Goal: Task Accomplishment & Management: Use online tool/utility

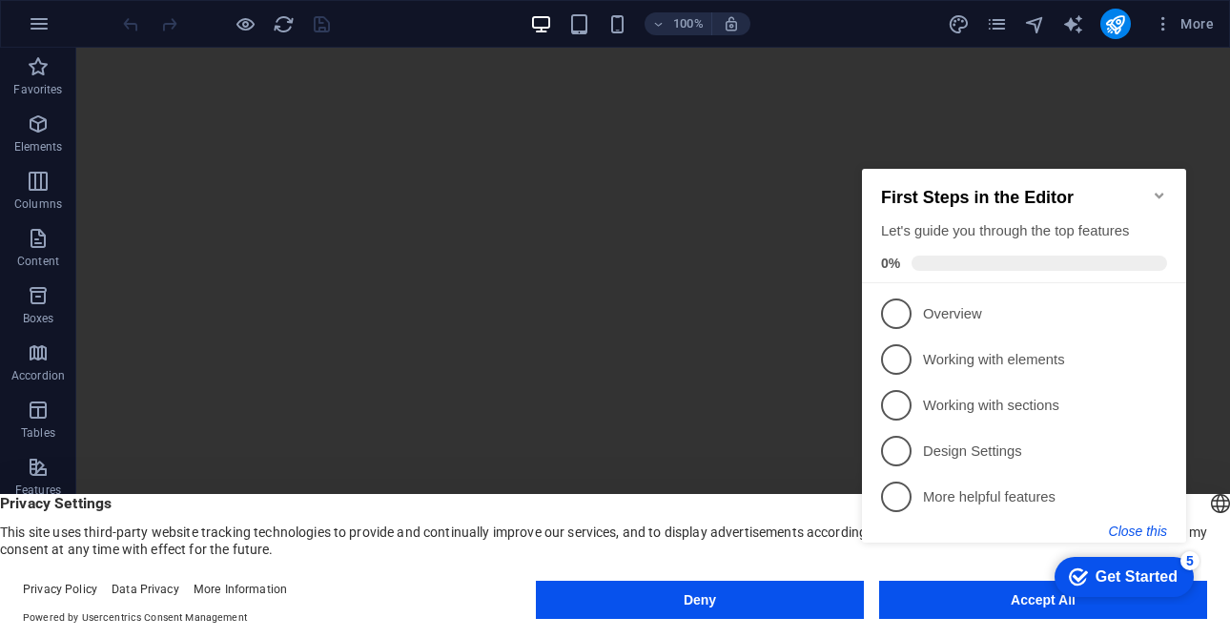
click at [1135, 526] on button "Close this" at bounding box center [1138, 530] width 58 height 15
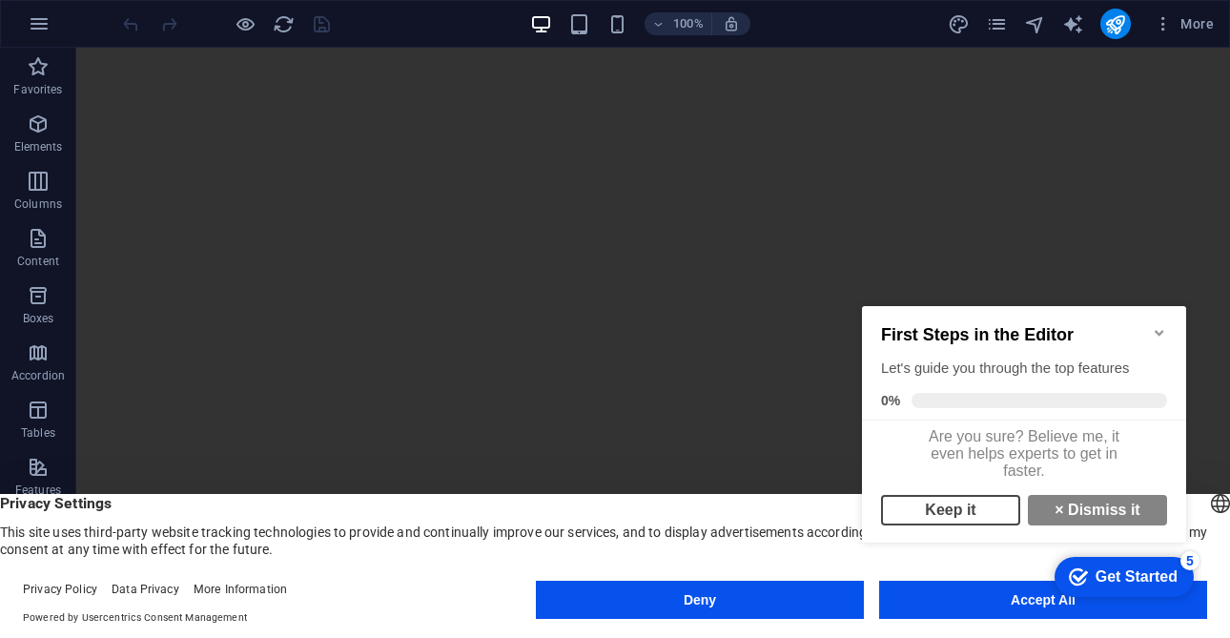
click at [999, 525] on link "Keep it" at bounding box center [950, 510] width 139 height 31
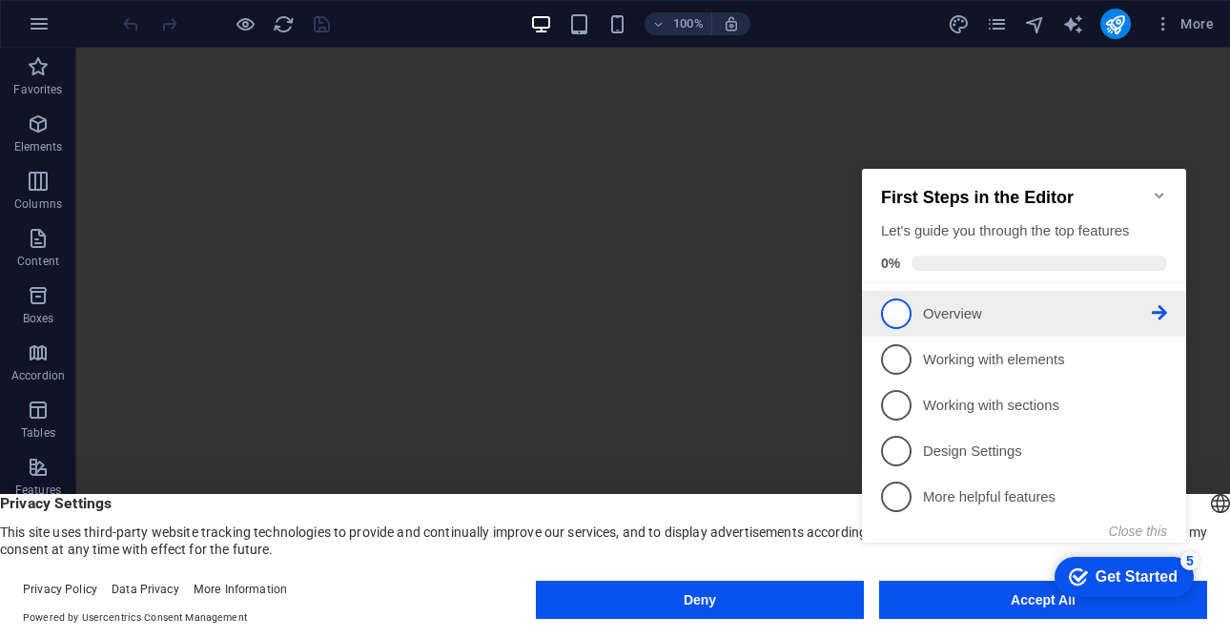
click at [889, 318] on span "1" at bounding box center [896, 313] width 31 height 31
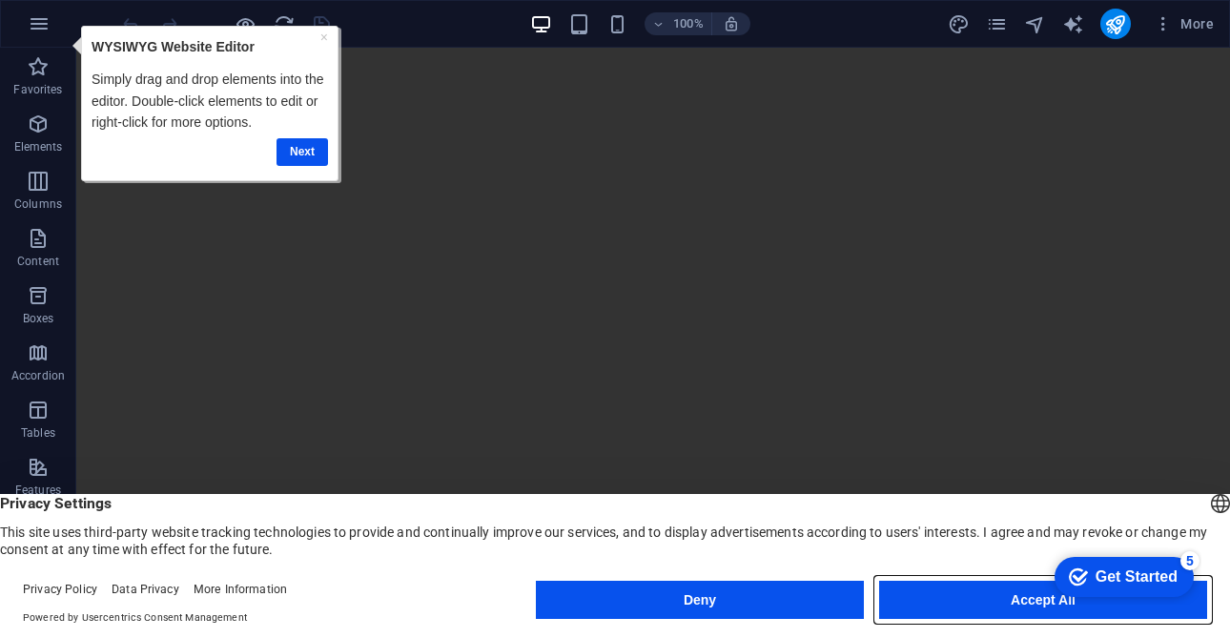
click at [998, 599] on button "Accept All" at bounding box center [1043, 600] width 328 height 38
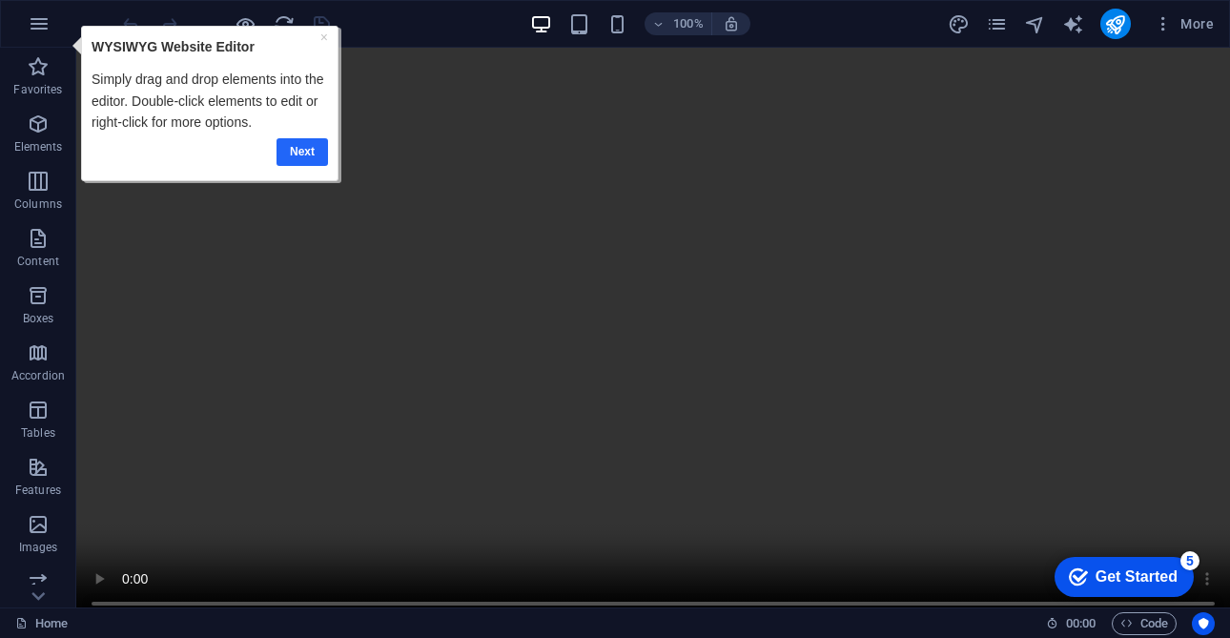
click at [311, 159] on link "Next" at bounding box center [300, 152] width 51 height 28
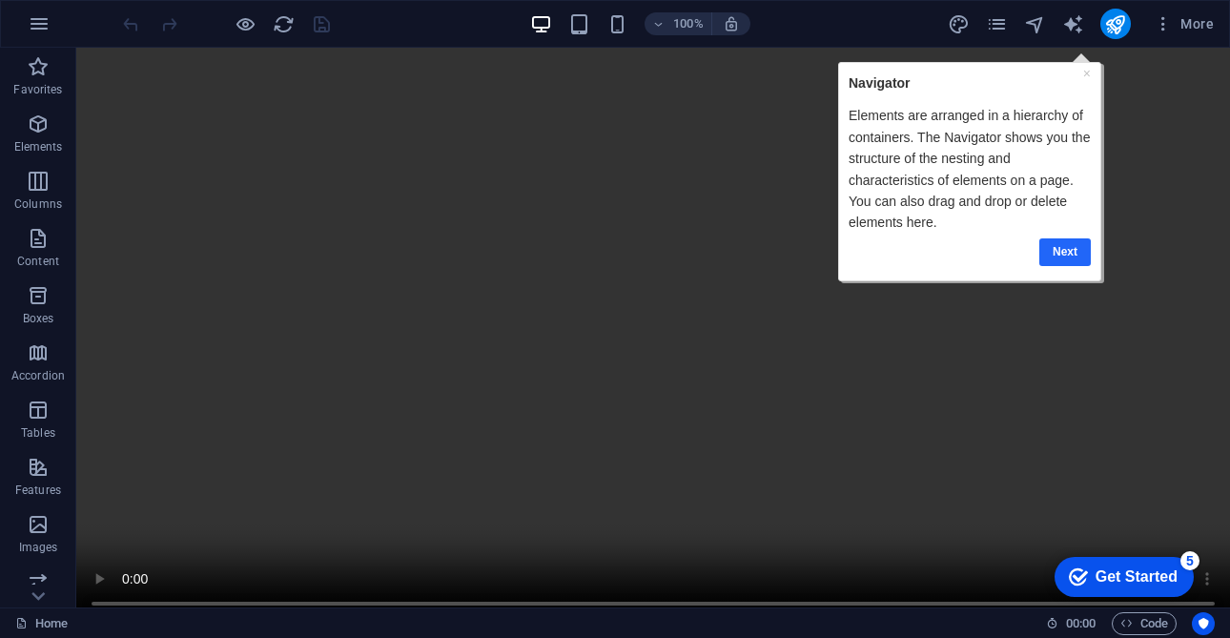
click at [1074, 248] on link "Next" at bounding box center [1063, 251] width 51 height 28
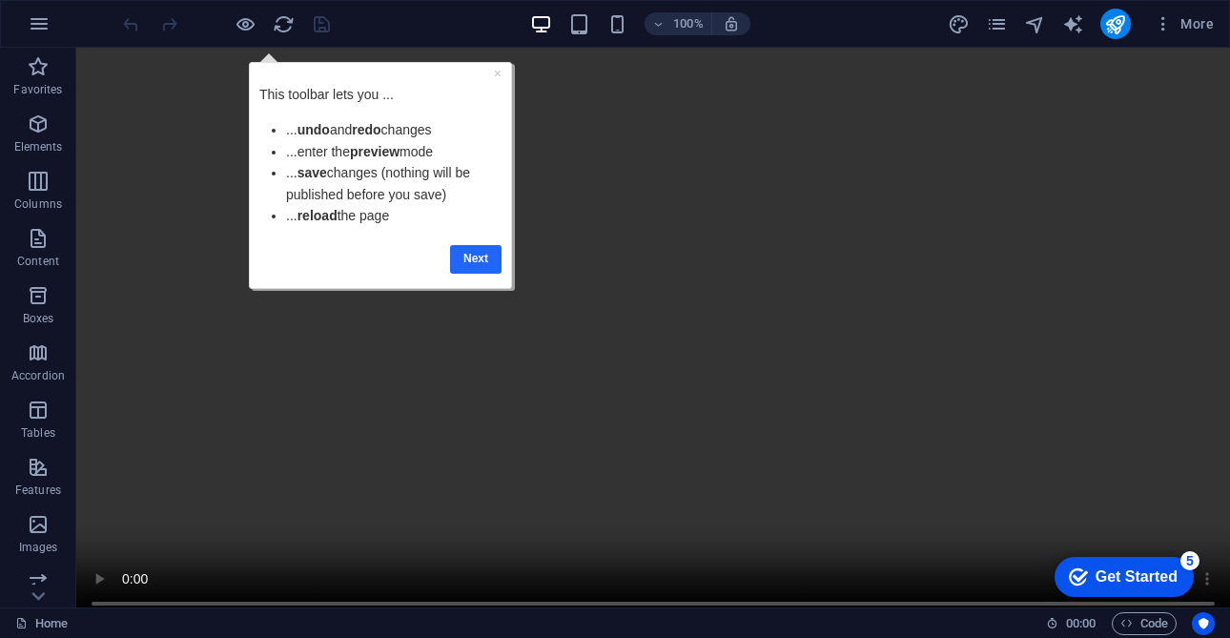
click at [484, 264] on link "Next" at bounding box center [475, 259] width 51 height 28
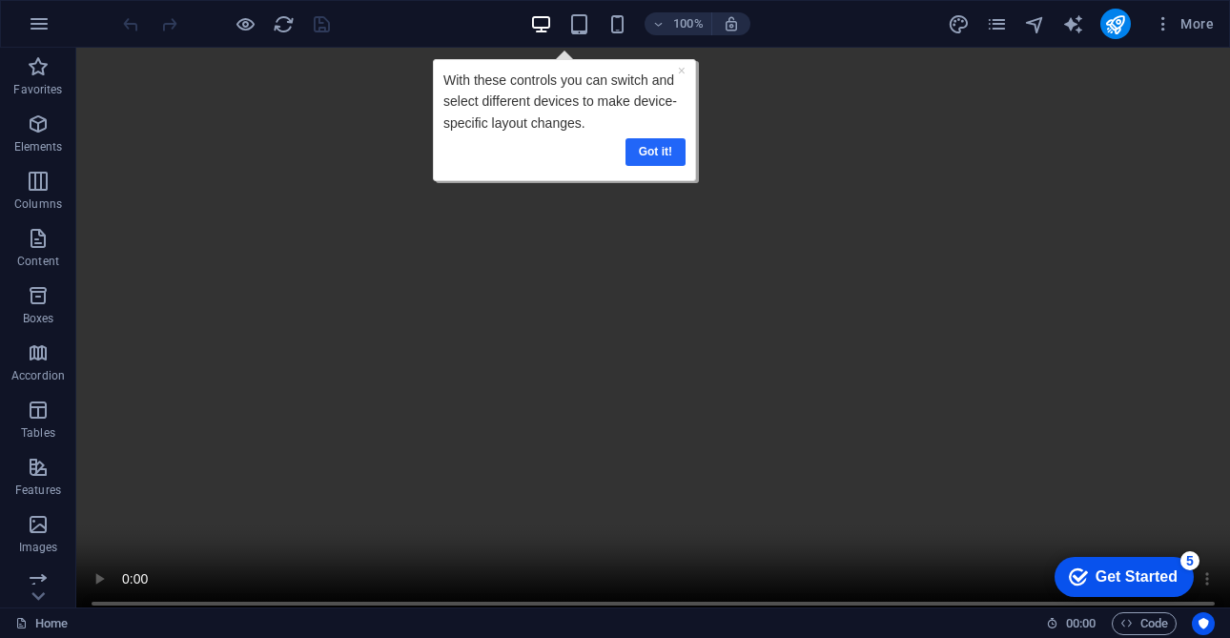
click at [664, 153] on link "Got it!" at bounding box center [654, 152] width 60 height 28
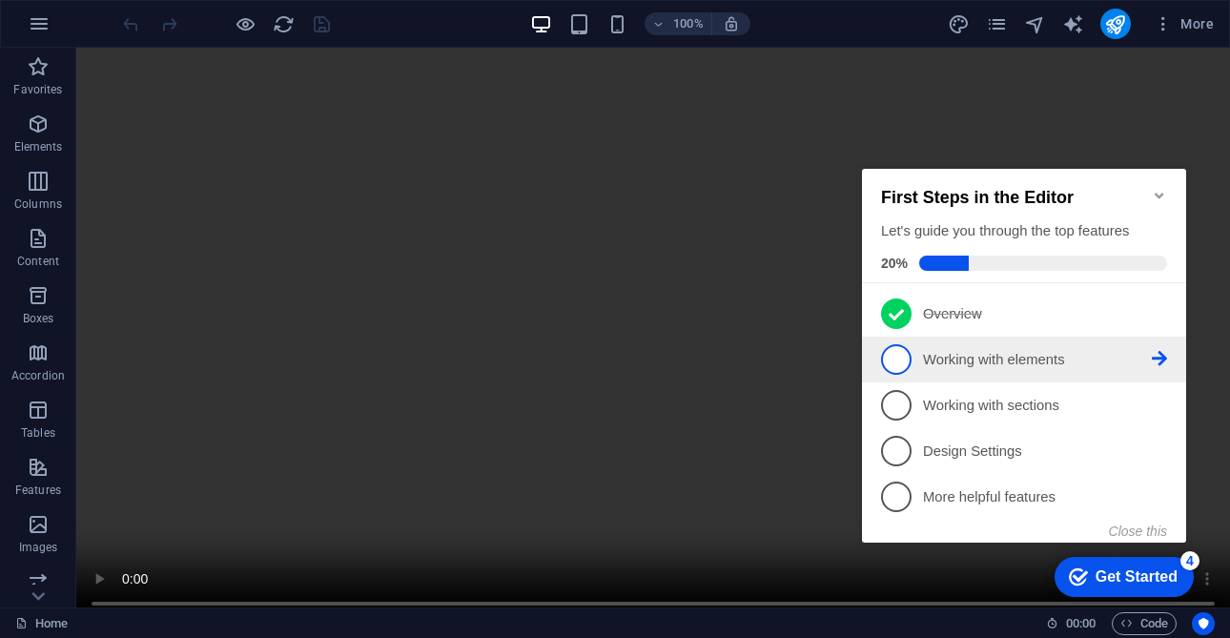
click at [919, 358] on link "2 Working with elements - incomplete" at bounding box center [1024, 359] width 286 height 31
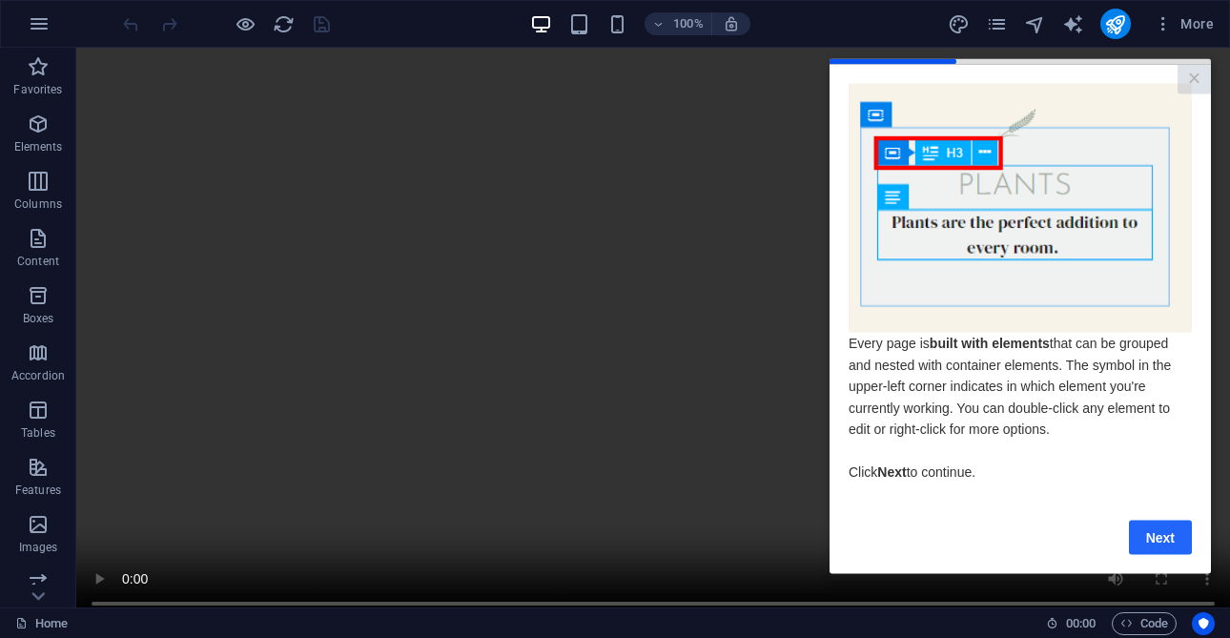
click at [1151, 551] on link "Next" at bounding box center [1160, 536] width 63 height 34
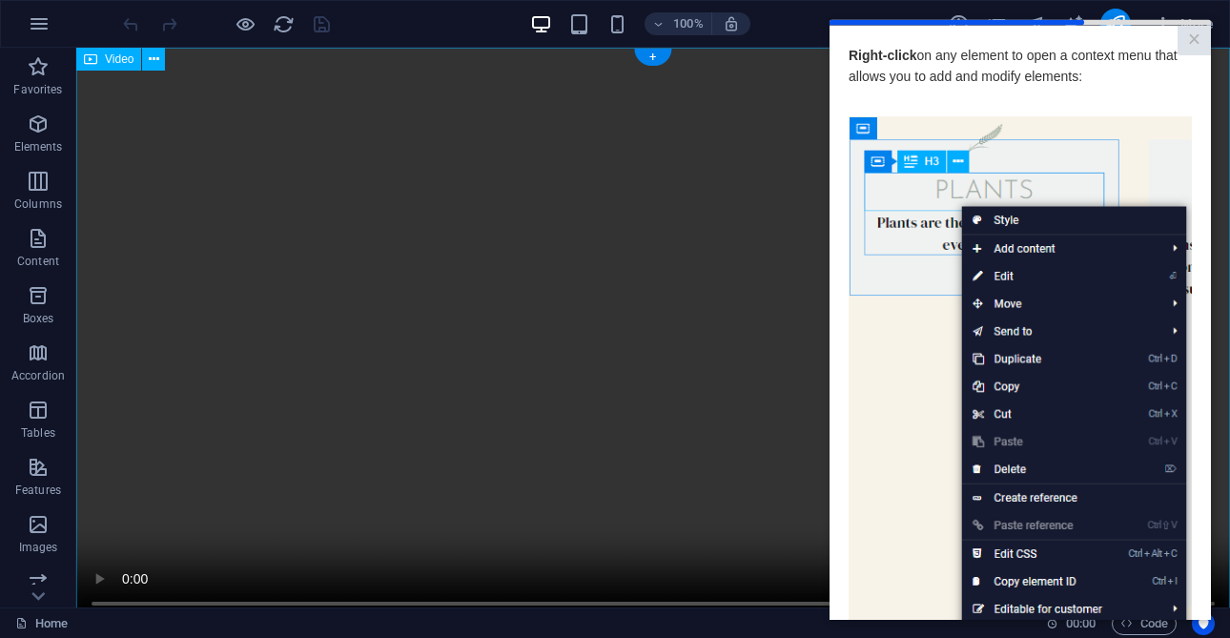
click at [725, 456] on figure at bounding box center [652, 336] width 1153 height 577
click at [892, 361] on img at bounding box center [1019, 385] width 343 height 540
click at [1023, 363] on img at bounding box center [1019, 385] width 343 height 540
click at [704, 367] on figure at bounding box center [652, 336] width 1153 height 577
click at [1194, 35] on link "×" at bounding box center [1193, 40] width 33 height 30
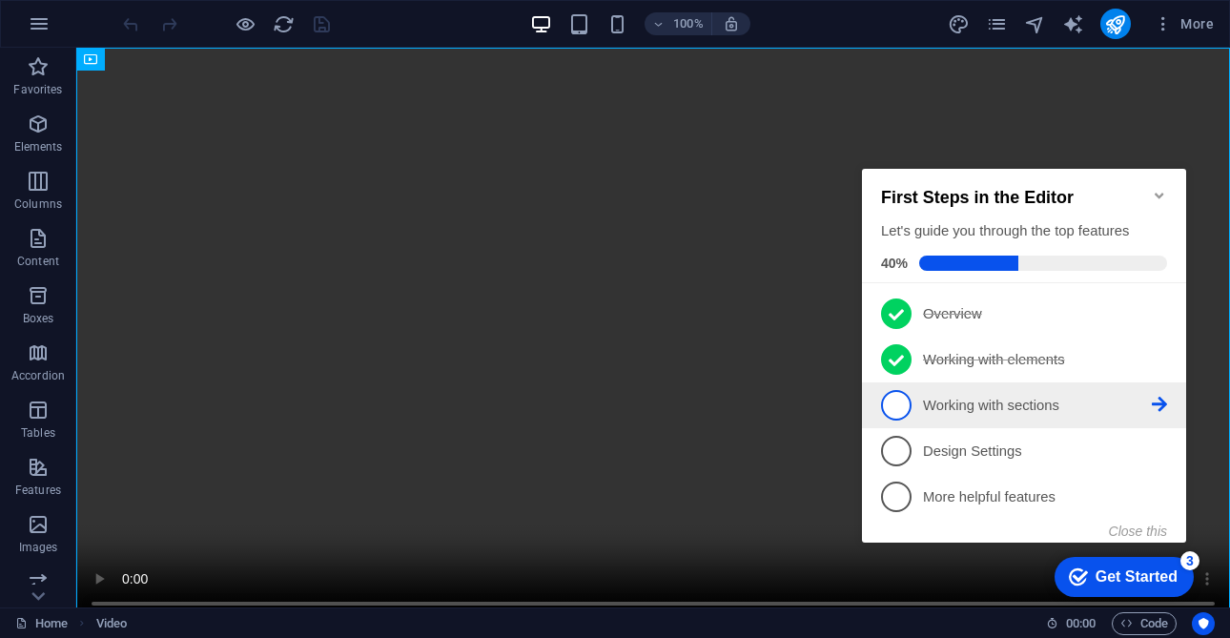
click at [1052, 403] on p "Working with sections - incomplete" at bounding box center [1037, 406] width 229 height 20
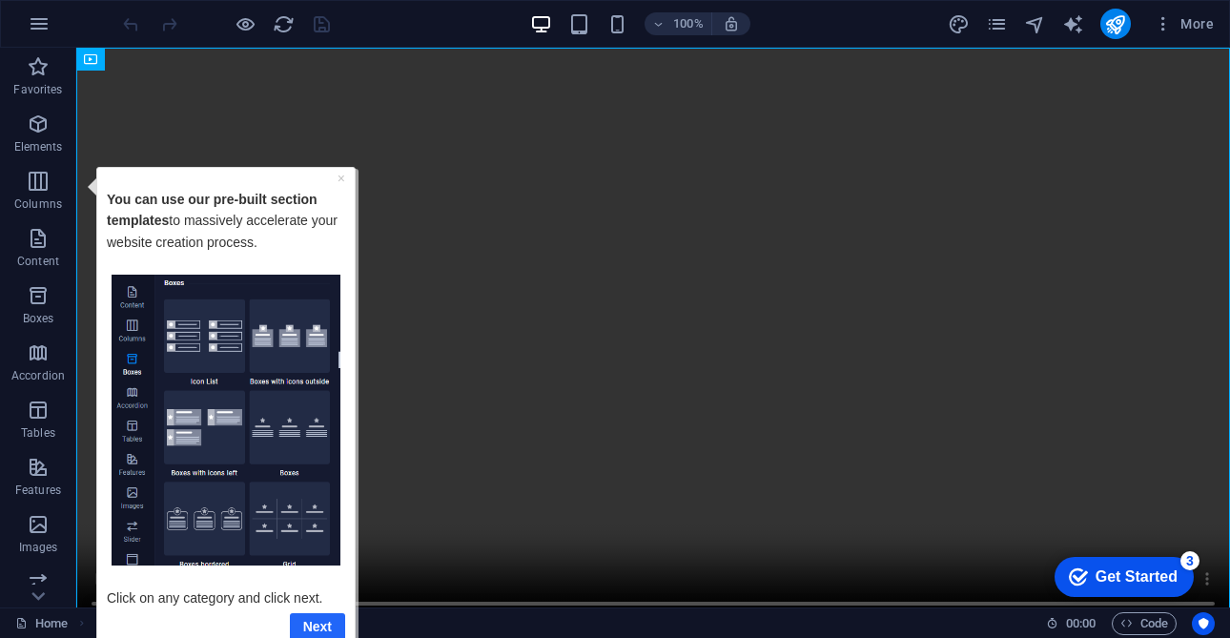
click at [317, 624] on link "Next" at bounding box center [317, 626] width 55 height 28
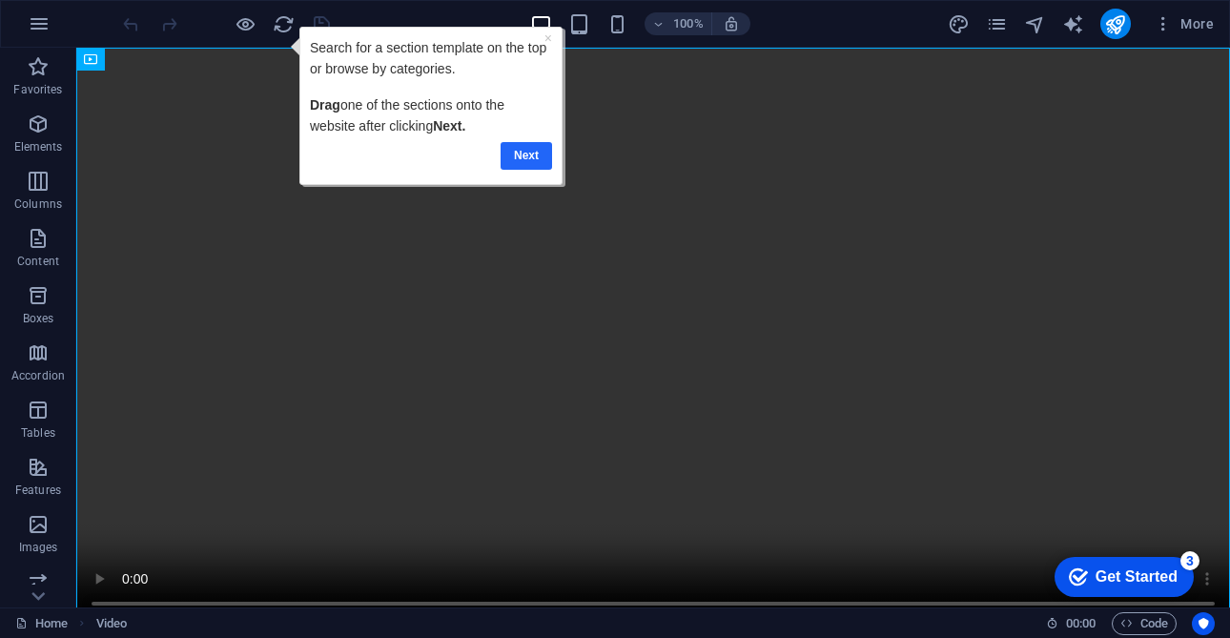
click at [520, 161] on link "Next" at bounding box center [524, 156] width 51 height 28
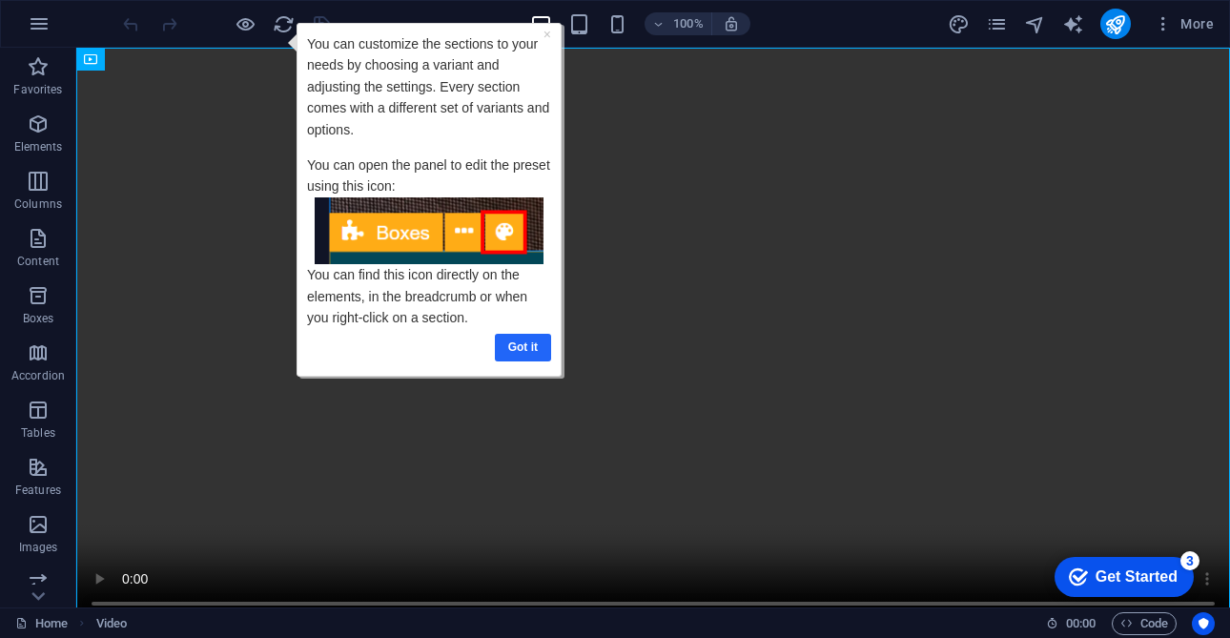
click at [532, 355] on link "Got it" at bounding box center [523, 348] width 56 height 28
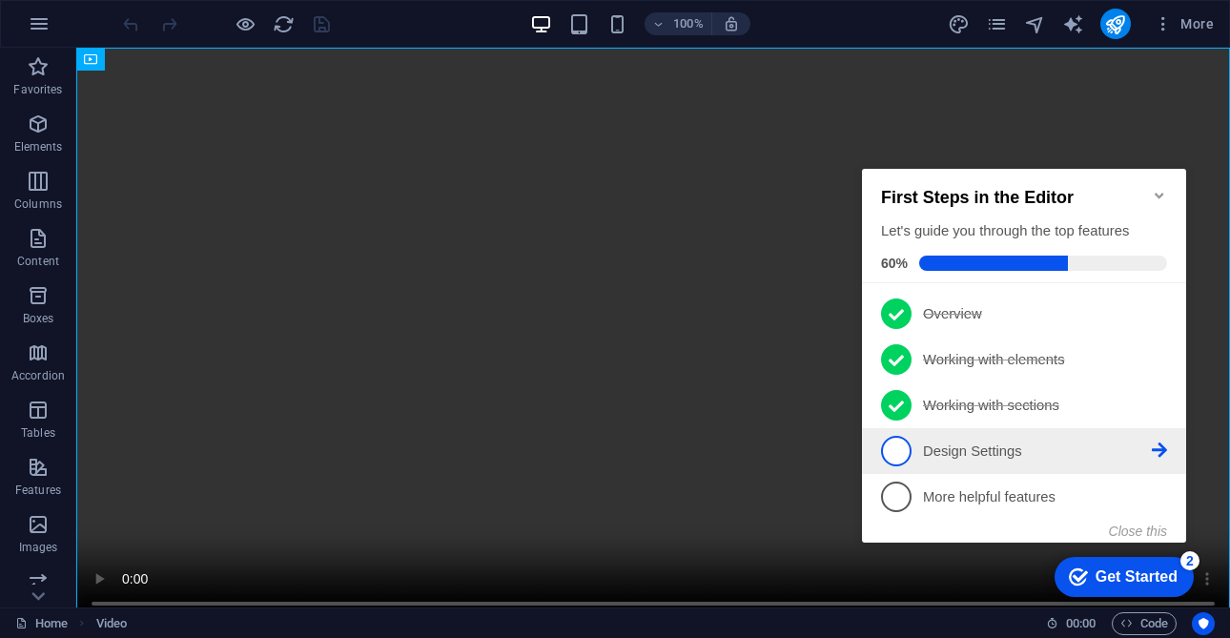
click at [952, 455] on p "Design Settings - incomplete" at bounding box center [1037, 451] width 229 height 20
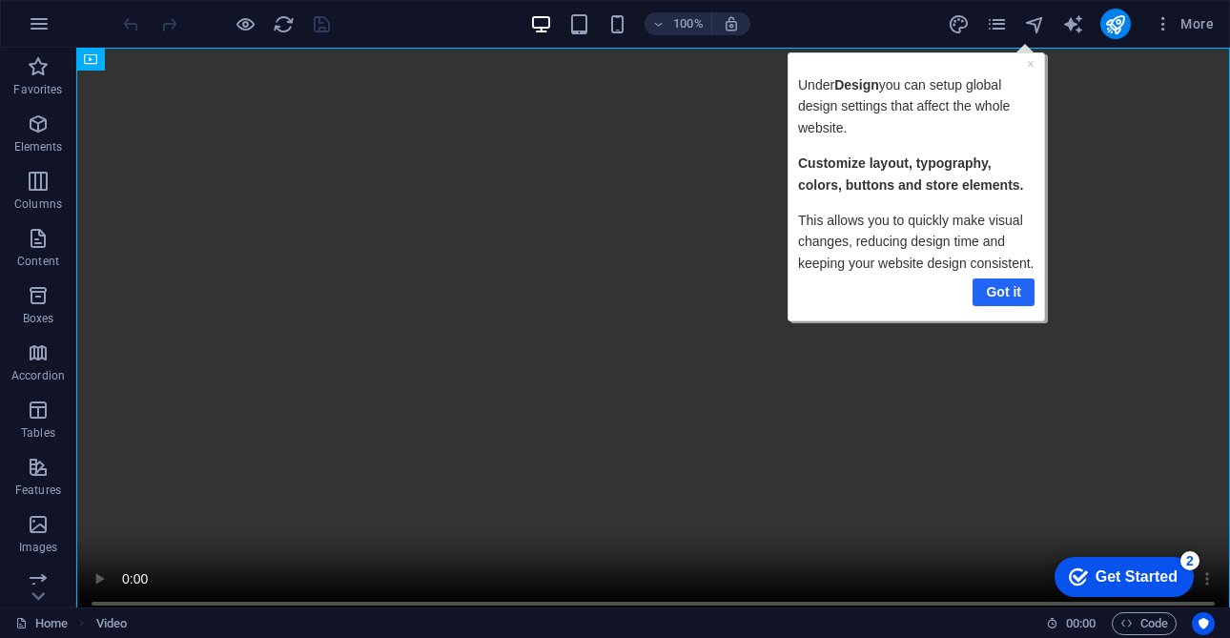
click at [1013, 299] on link "Got it" at bounding box center [1002, 291] width 62 height 28
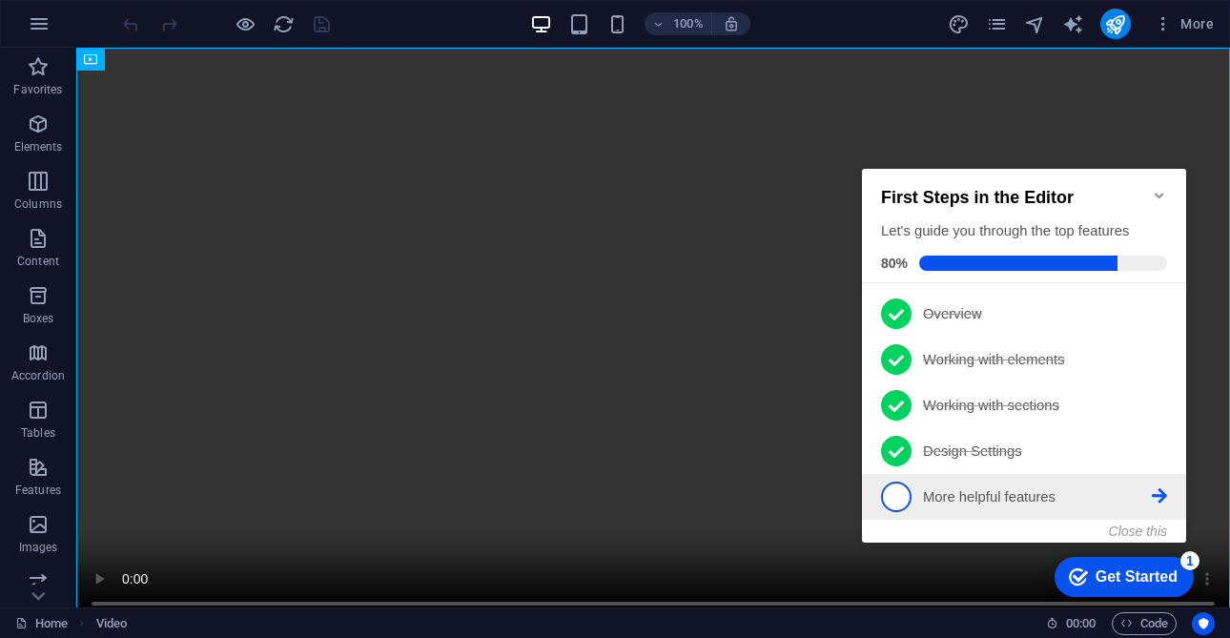
click at [1048, 482] on link "5 More helpful features - incomplete" at bounding box center [1024, 496] width 286 height 31
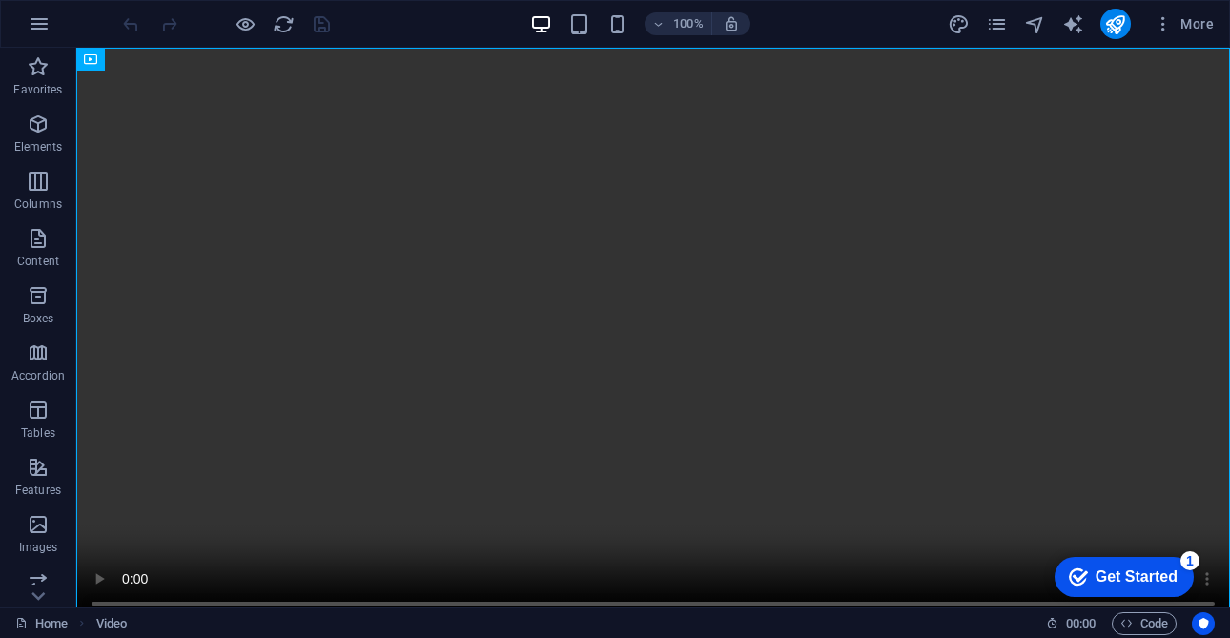
click at [1102, 572] on div "Get Started" at bounding box center [1136, 576] width 82 height 17
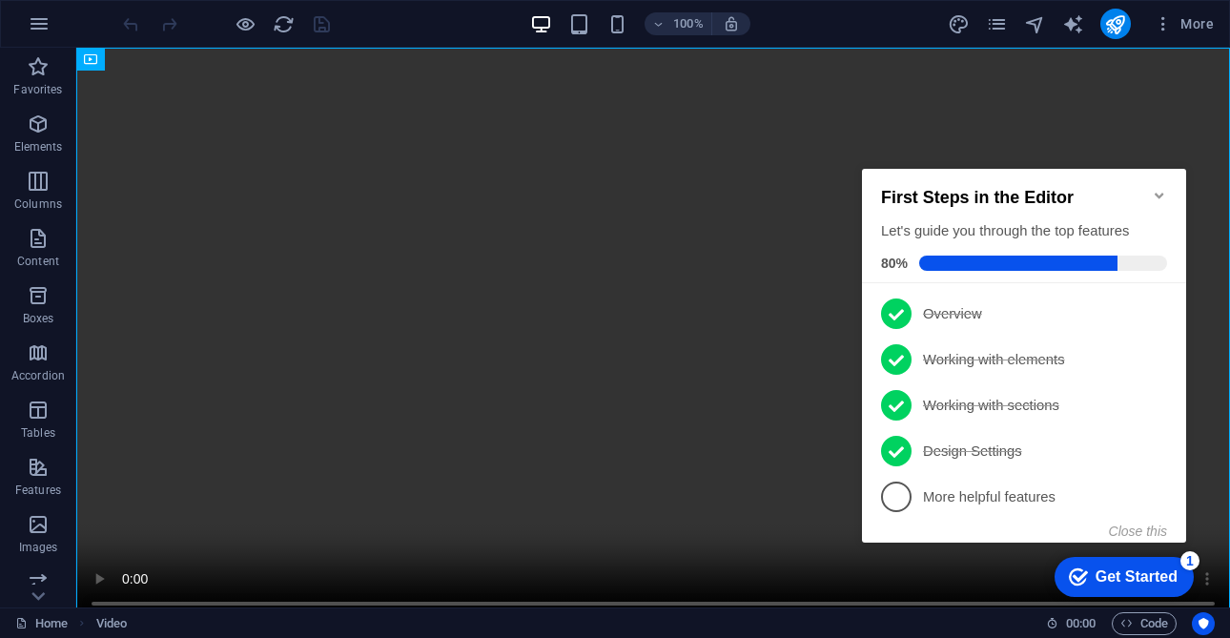
click at [1108, 581] on div "Get Started" at bounding box center [1136, 576] width 82 height 17
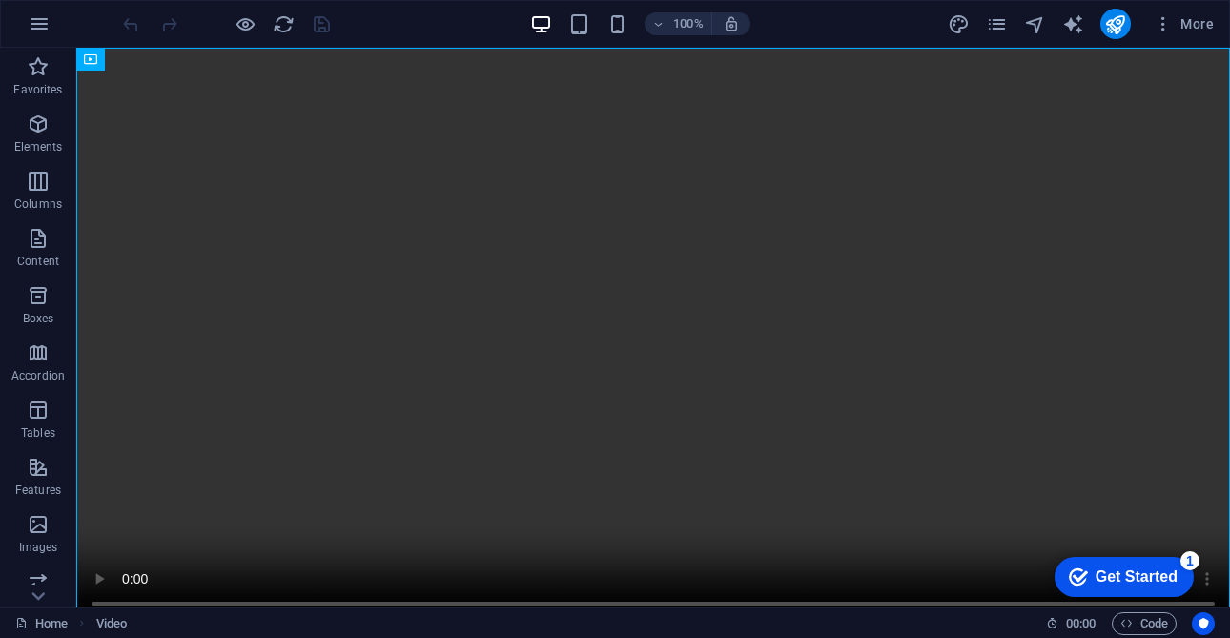
click at [1193, 597] on div "checkmark Get Started 1" at bounding box center [1123, 577] width 139 height 40
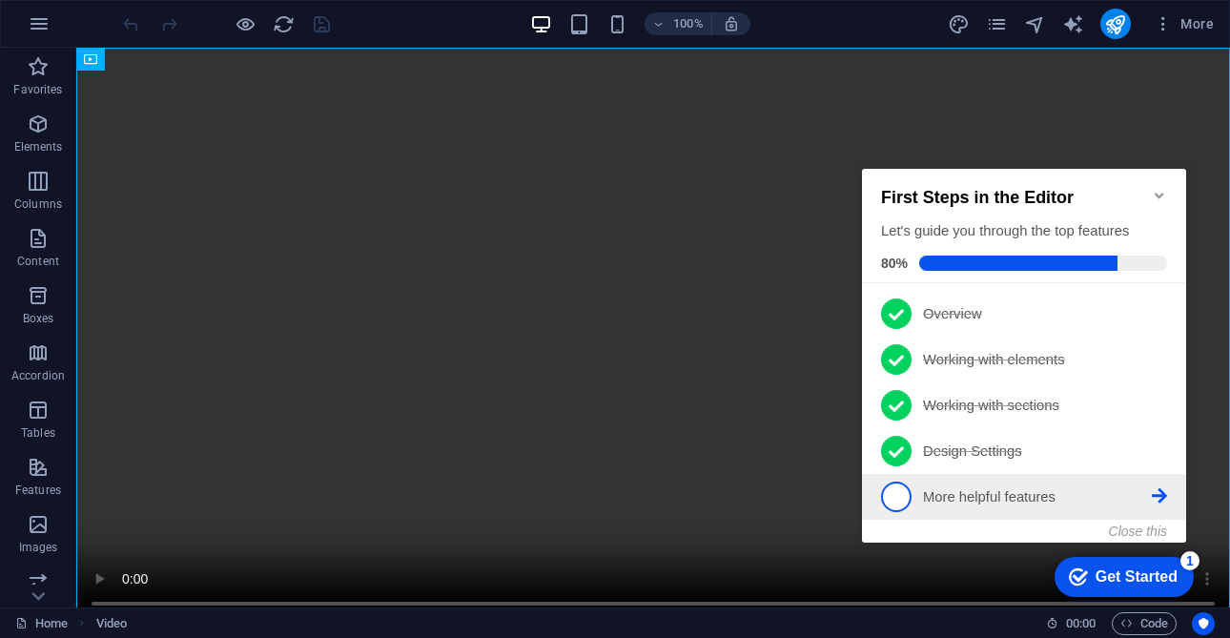
click at [1045, 505] on link "5 More helpful features - incomplete" at bounding box center [1024, 496] width 286 height 31
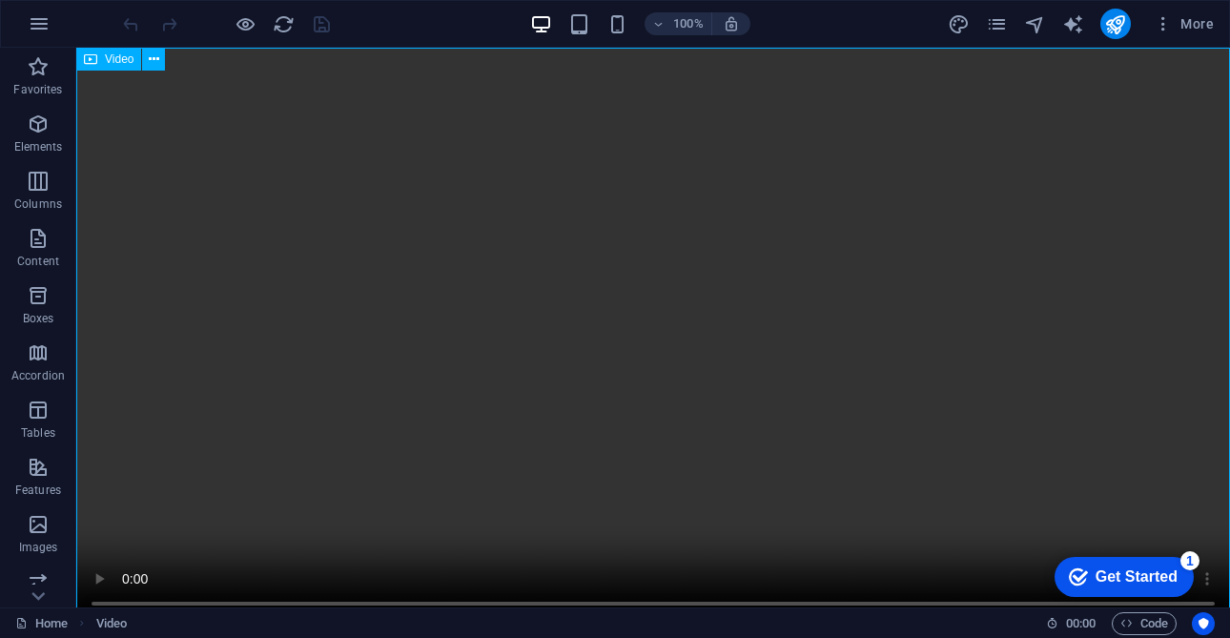
click at [127, 60] on span "Video" at bounding box center [119, 58] width 29 height 11
click at [153, 63] on icon at bounding box center [154, 60] width 10 height 20
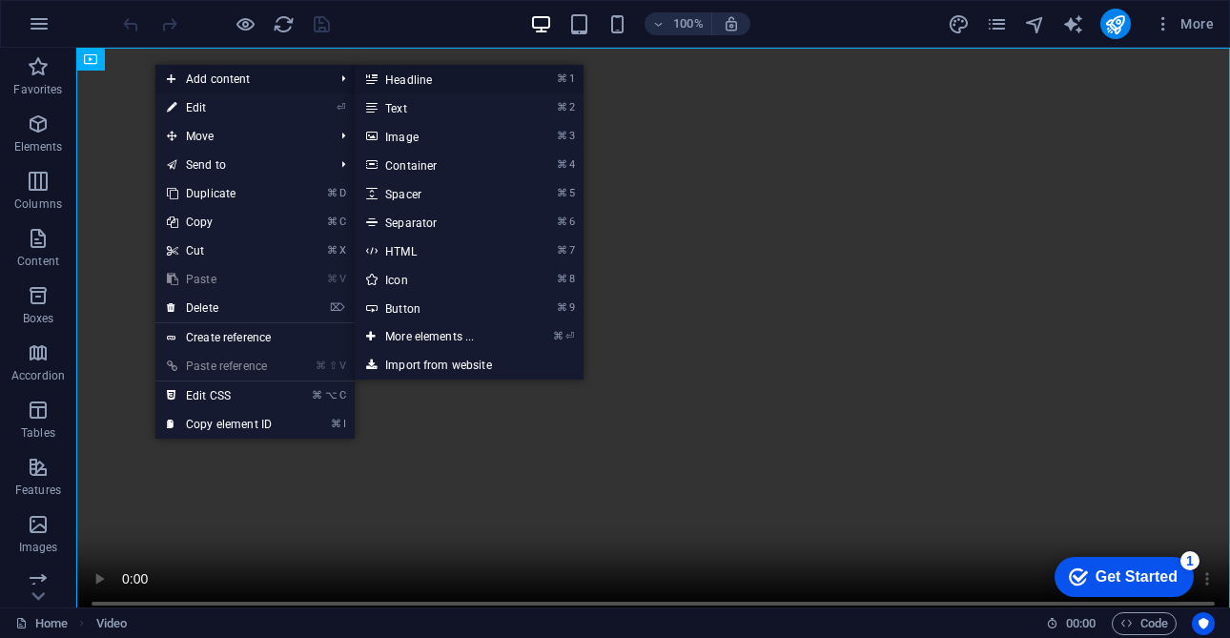
click at [412, 86] on link "⌘ 1 Headline" at bounding box center [433, 79] width 157 height 29
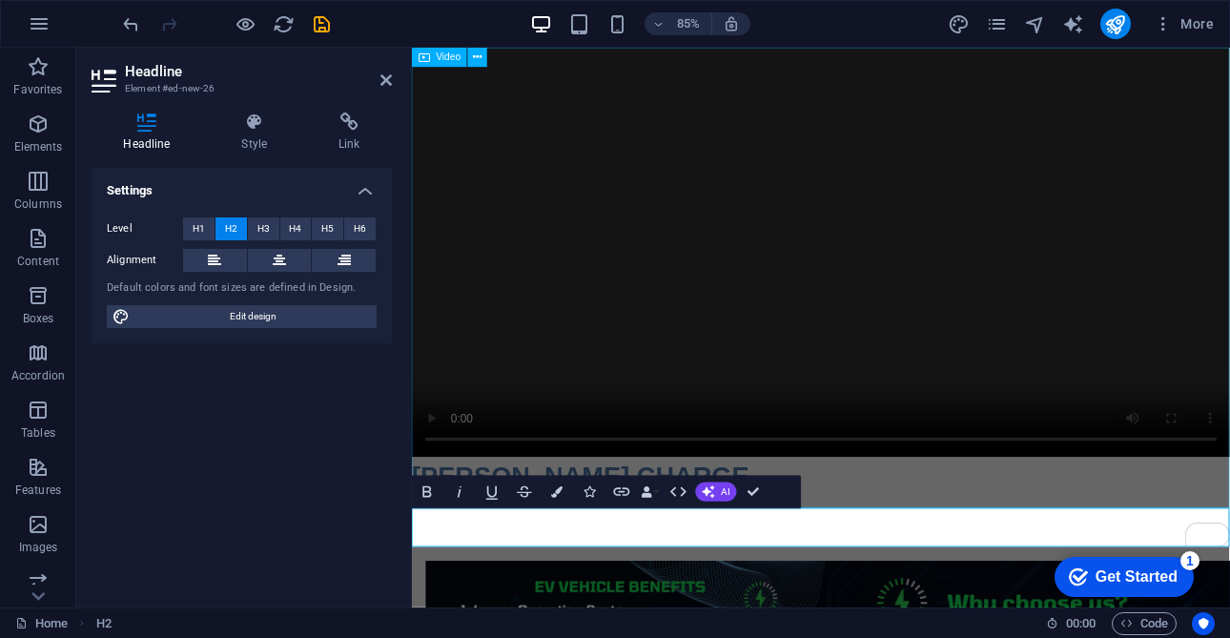
click at [437, 529] on figure at bounding box center [893, 288] width 962 height 481
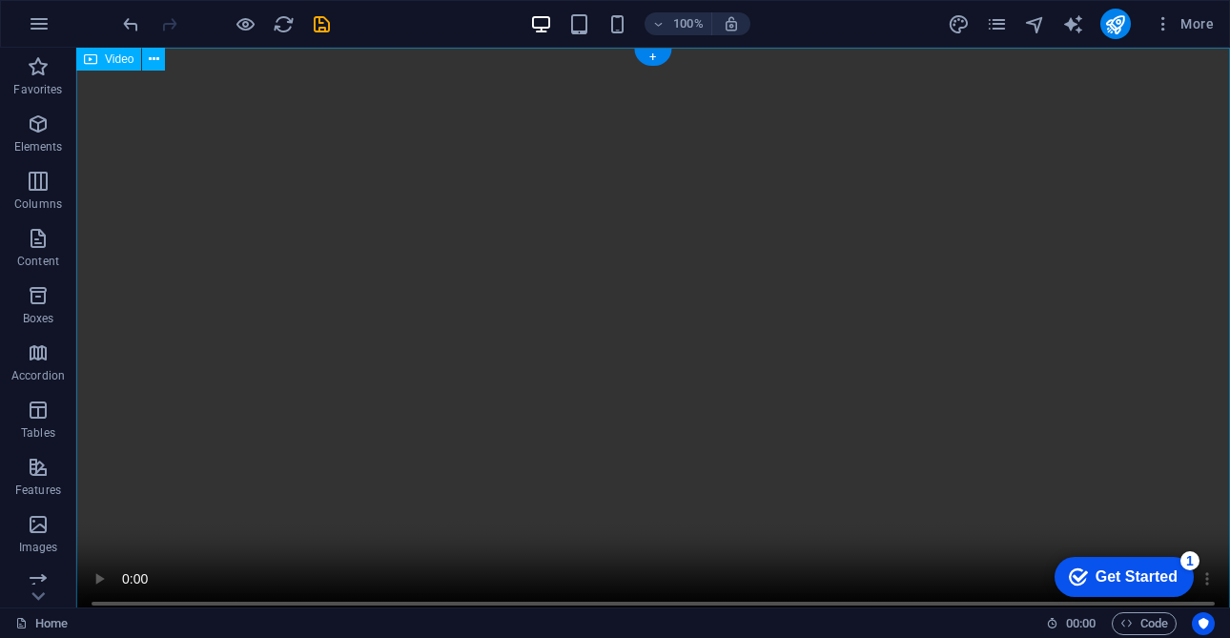
click at [789, 325] on figure at bounding box center [652, 336] width 1153 height 577
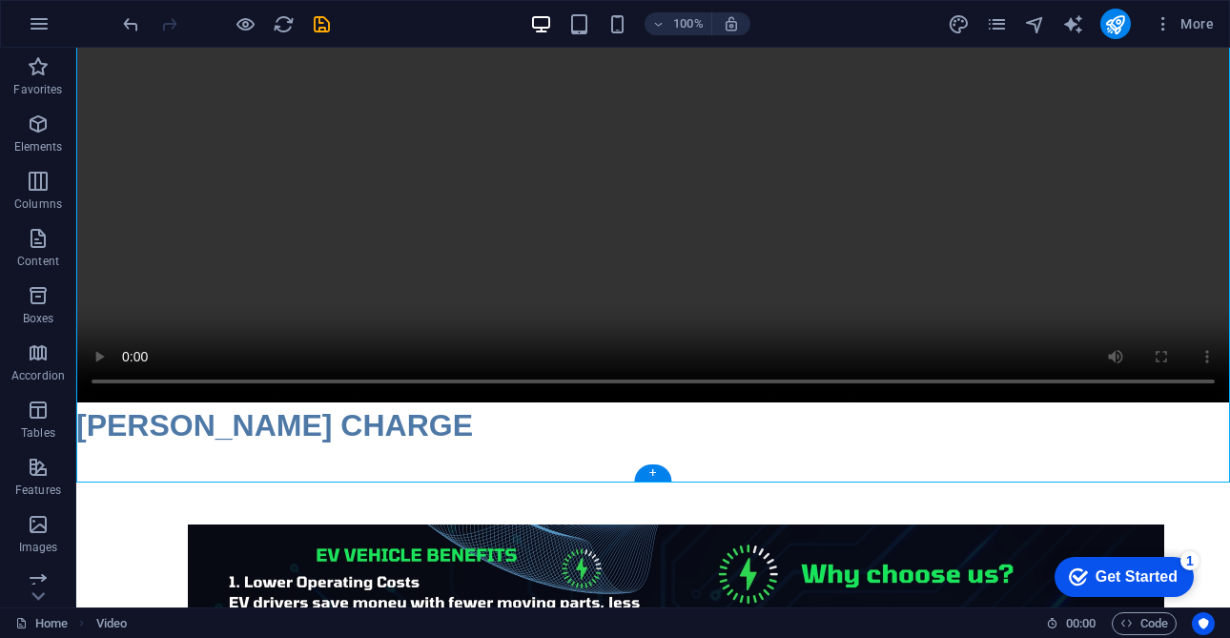
scroll to position [245, 0]
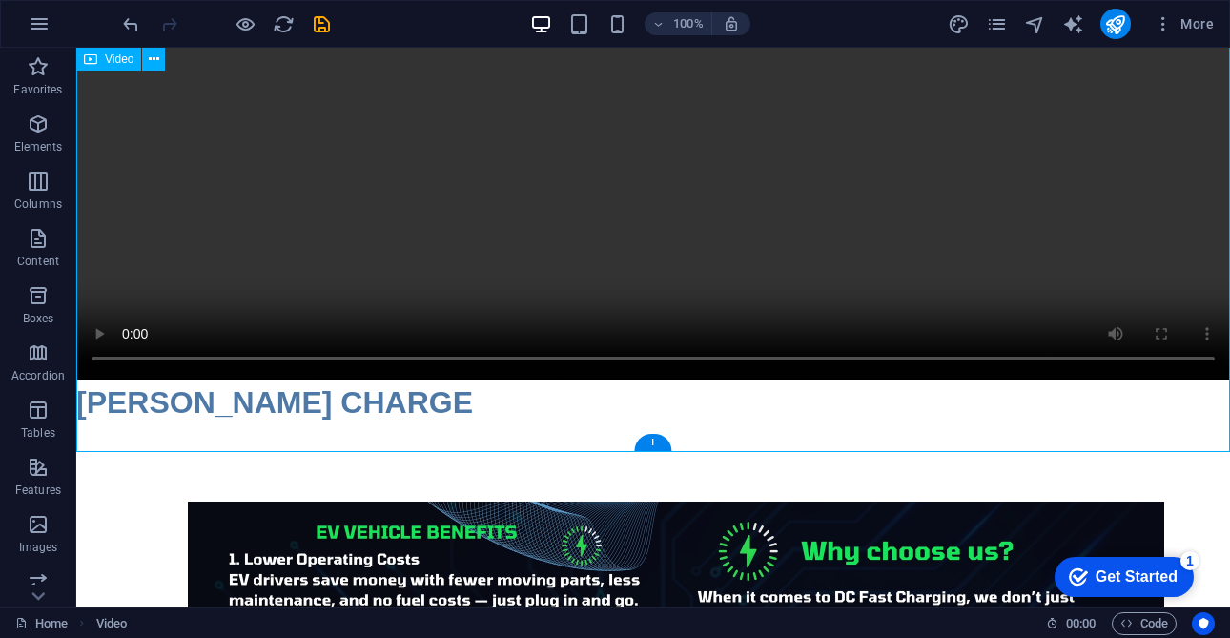
click at [99, 379] on figure at bounding box center [652, 91] width 1153 height 577
click at [100, 379] on figure at bounding box center [652, 91] width 1153 height 577
click at [1119, 22] on icon "publish" at bounding box center [1115, 24] width 22 height 22
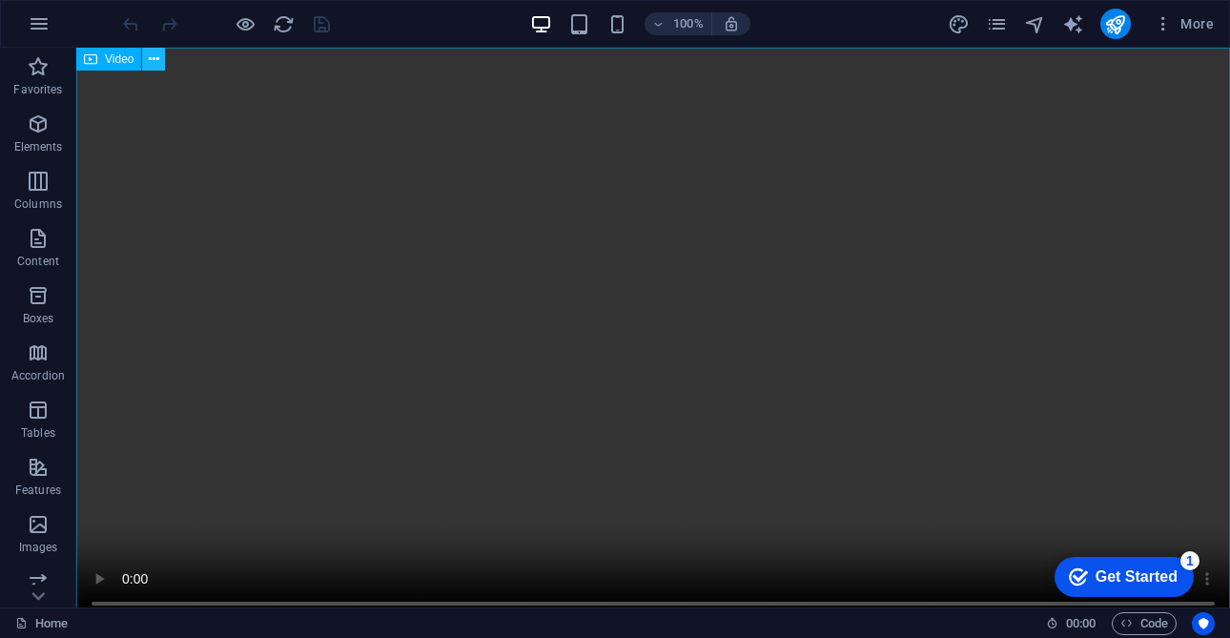
click at [152, 52] on icon at bounding box center [154, 60] width 10 height 20
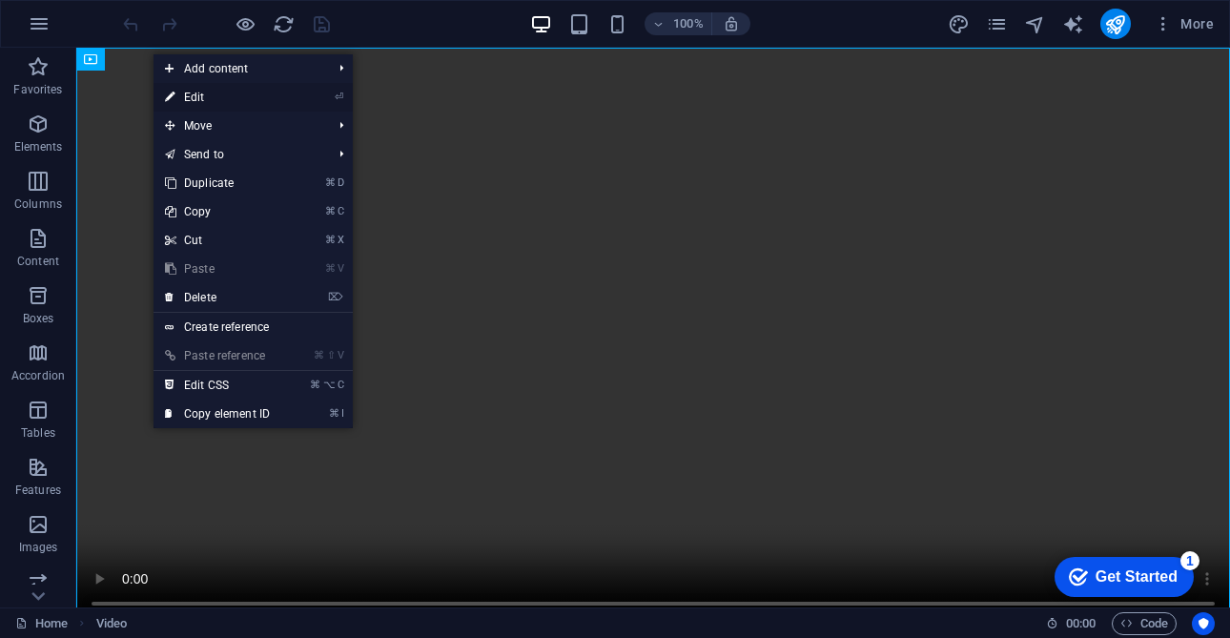
click at [263, 102] on link "⏎ Edit" at bounding box center [217, 97] width 128 height 29
select select "%"
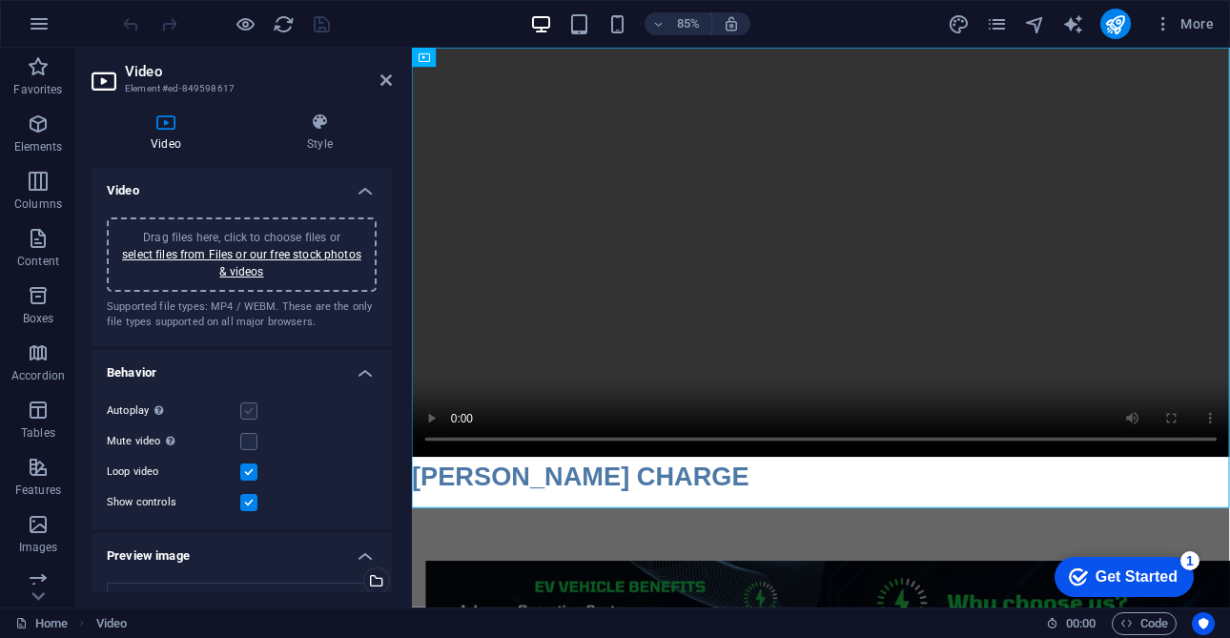
click at [250, 415] on label at bounding box center [248, 410] width 17 height 17
click at [0, 0] on input "Autoplay Autoplay is only available if muted is checked" at bounding box center [0, 0] width 0 height 0
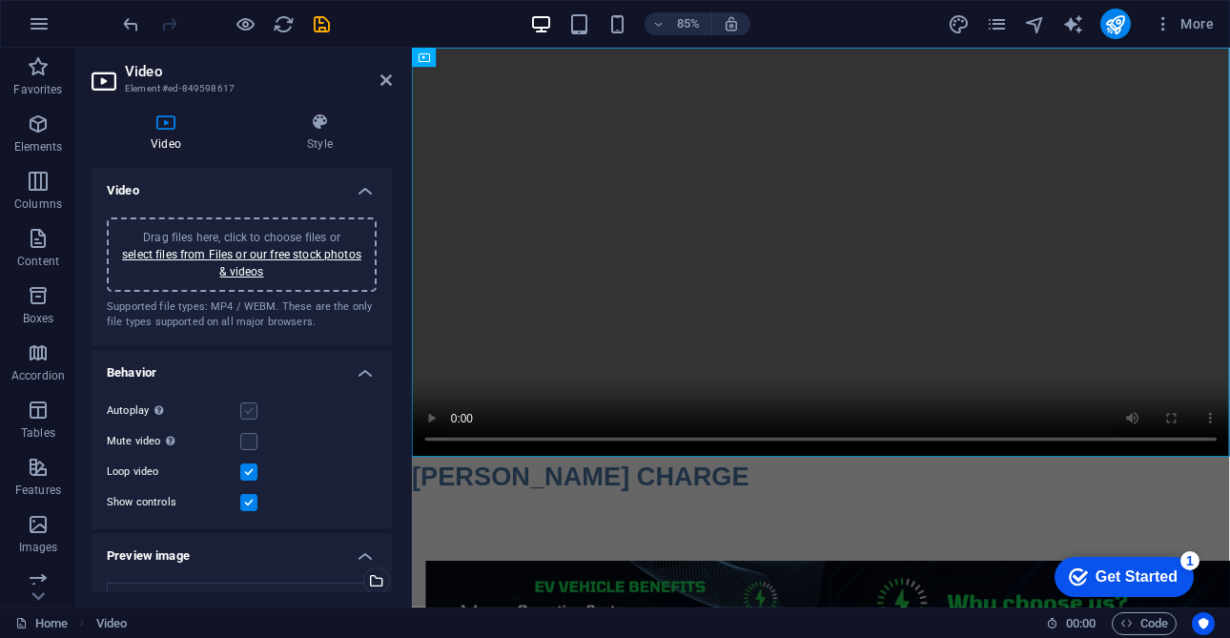
click at [252, 411] on label at bounding box center [248, 410] width 17 height 17
click at [0, 0] on input "Autoplay Autoplay is only available if muted is checked" at bounding box center [0, 0] width 0 height 0
click at [252, 411] on label at bounding box center [248, 410] width 17 height 17
click at [0, 0] on input "Autoplay Autoplay is only available if muted is checked" at bounding box center [0, 0] width 0 height 0
click at [253, 507] on label at bounding box center [248, 502] width 17 height 17
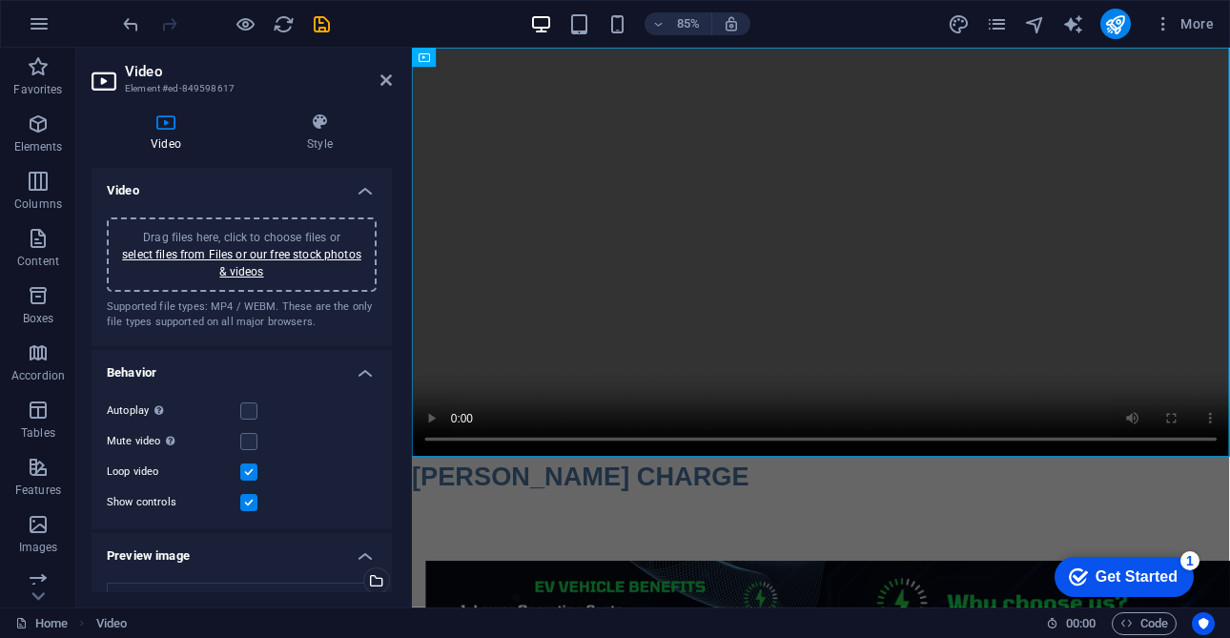
click at [0, 0] on input "Show controls" at bounding box center [0, 0] width 0 height 0
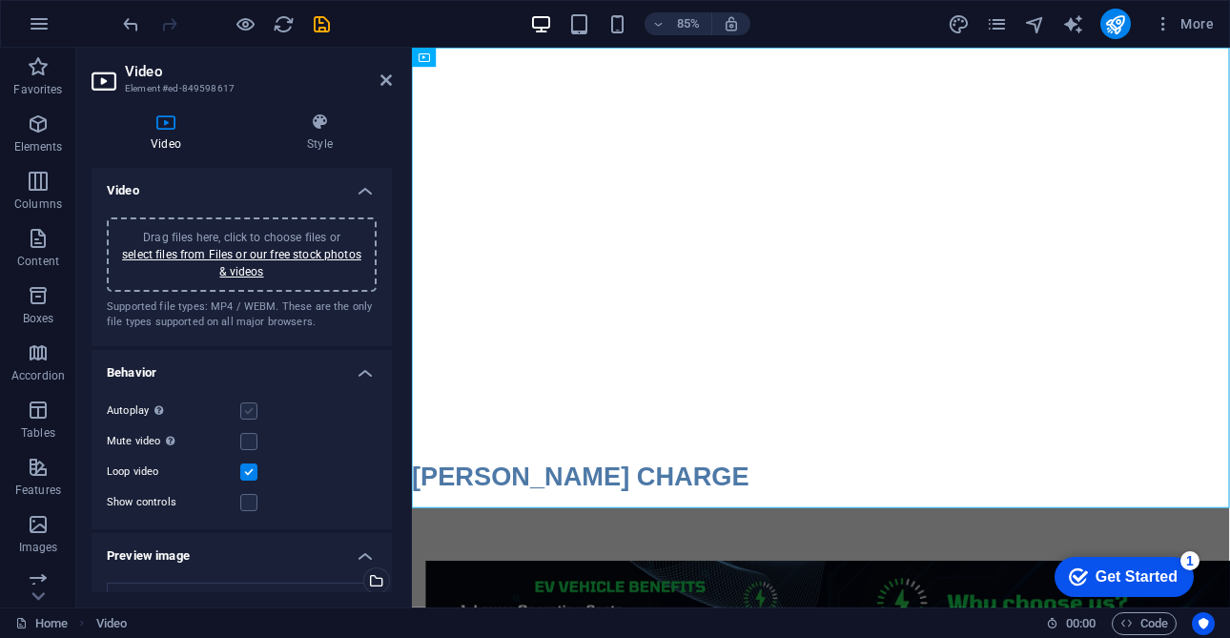
click at [252, 418] on label at bounding box center [248, 410] width 17 height 17
click at [0, 0] on input "Autoplay Autoplay is only available if muted is checked" at bounding box center [0, 0] width 0 height 0
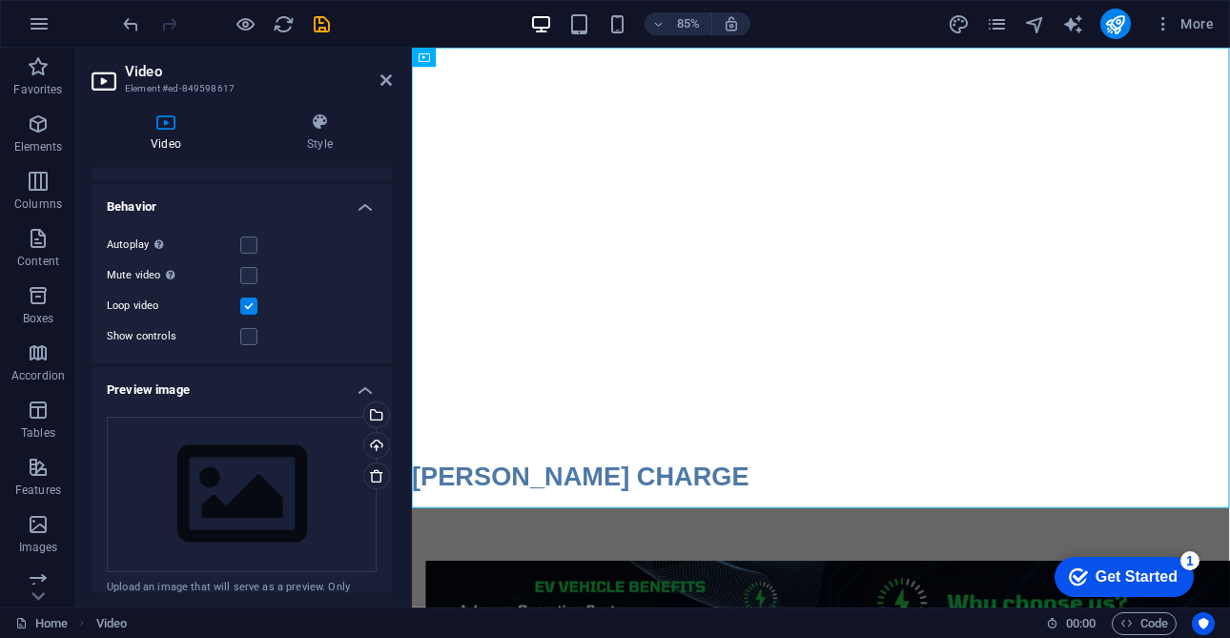
scroll to position [176, 0]
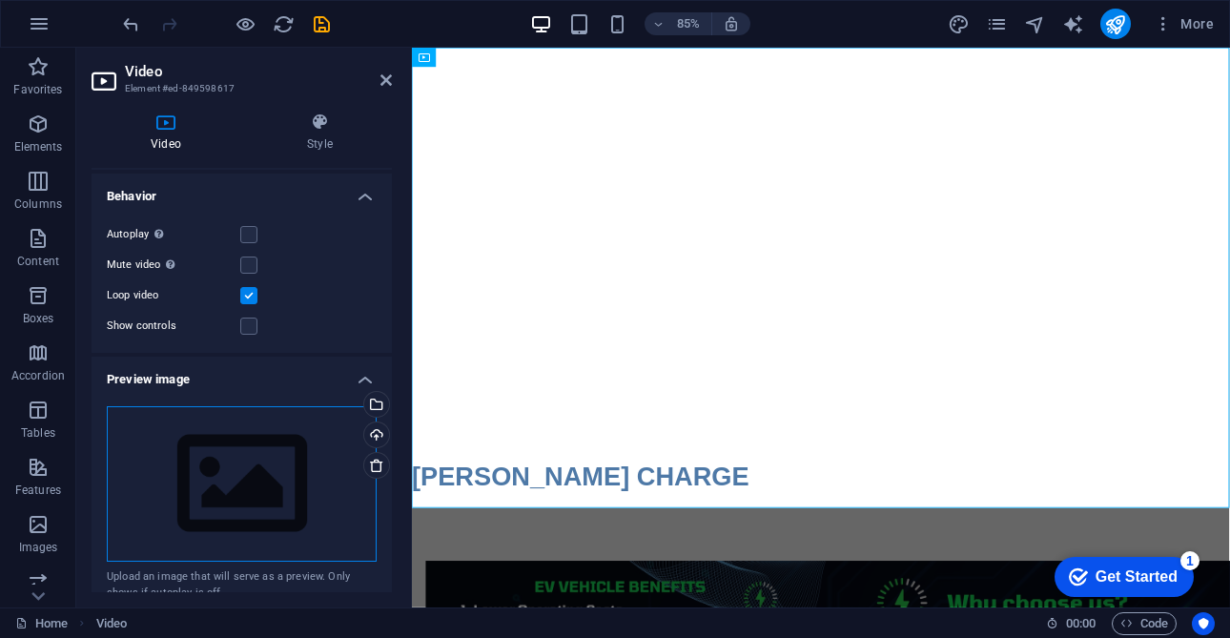
click at [320, 465] on div "Drag files here, click to choose files or select files from Files or our free s…" at bounding box center [242, 484] width 270 height 156
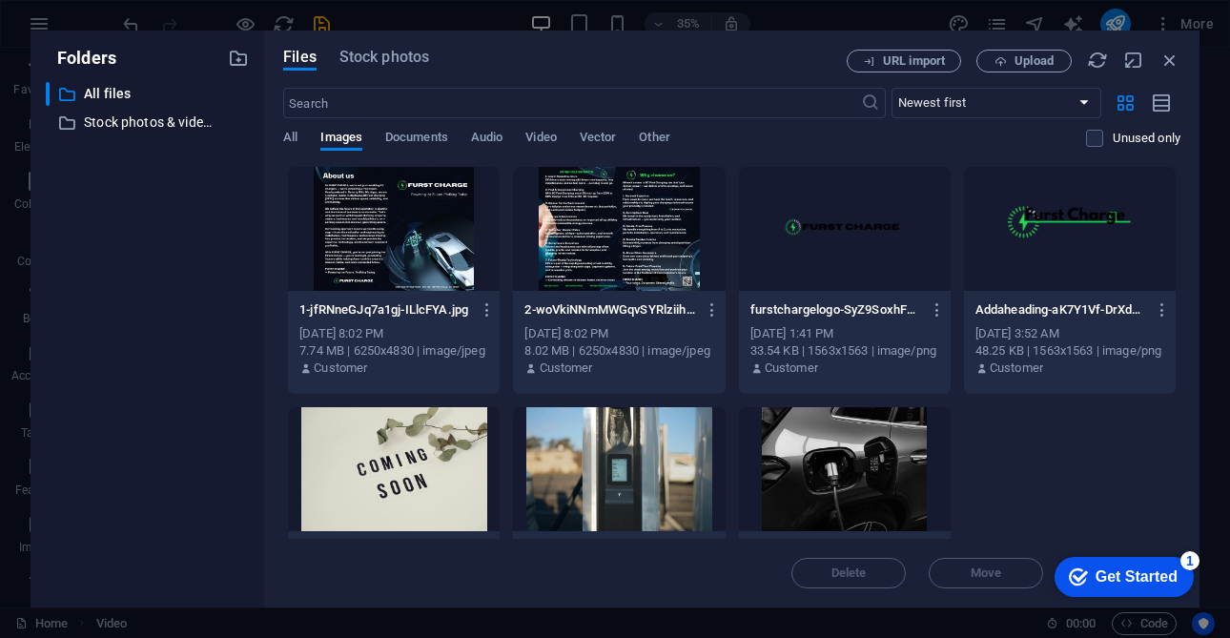
click at [892, 238] on div at bounding box center [845, 229] width 212 height 124
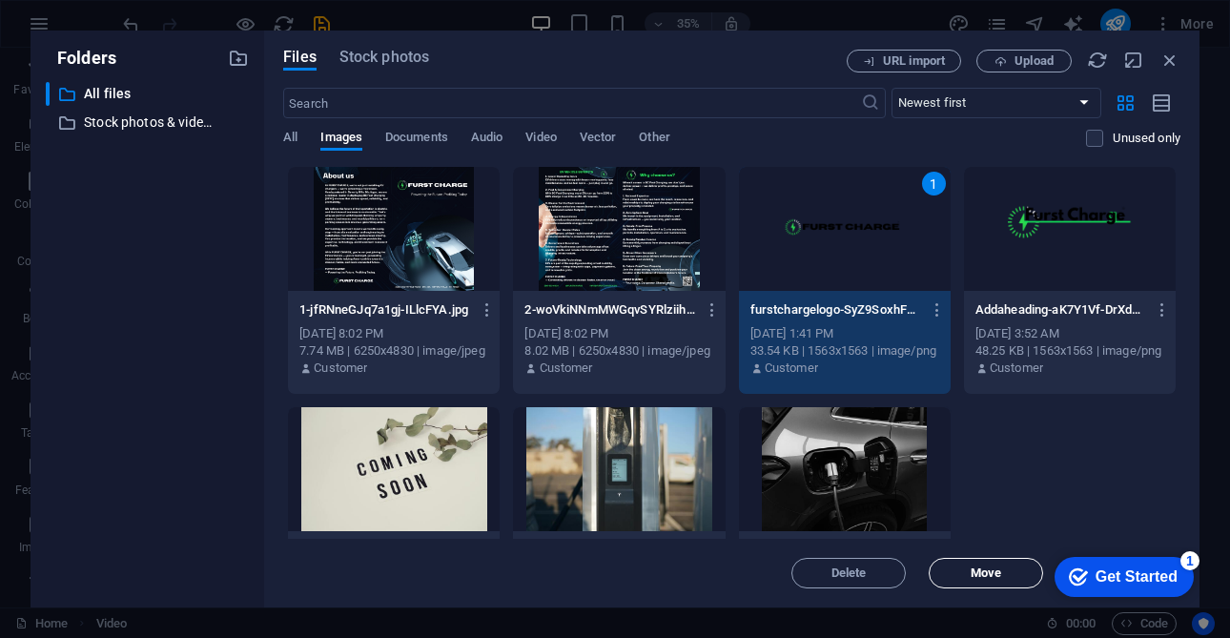
click at [1020, 574] on span "Move" at bounding box center [985, 572] width 97 height 11
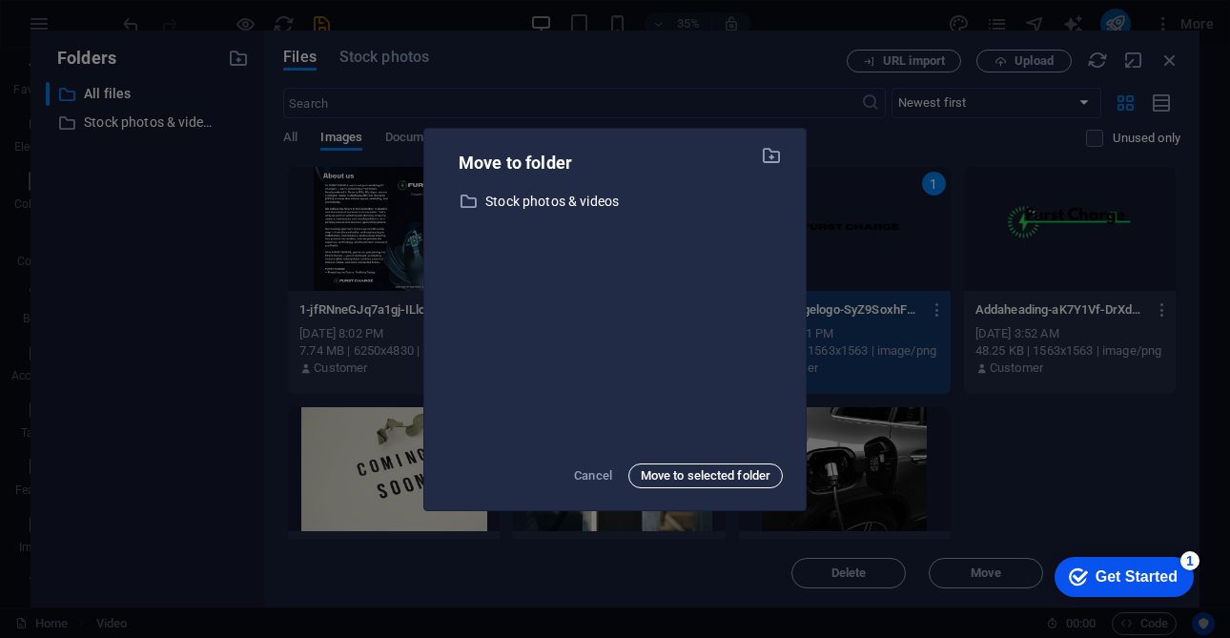
click at [740, 483] on span "Move to selected folder" at bounding box center [706, 475] width 130 height 23
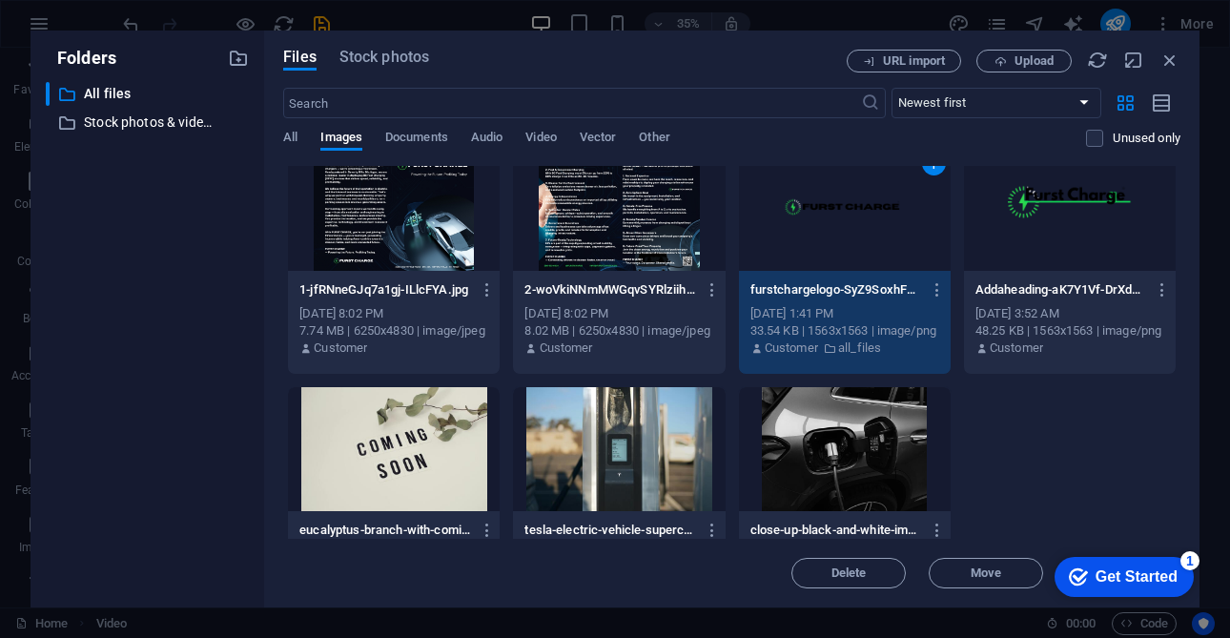
scroll to position [0, 0]
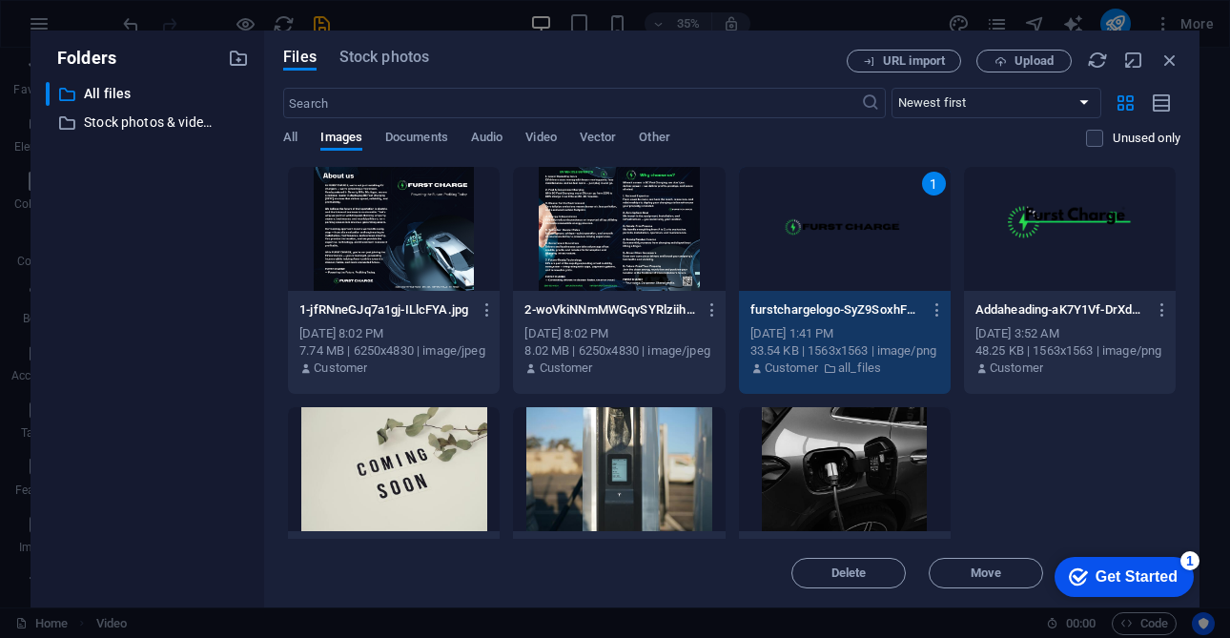
click at [437, 480] on div at bounding box center [394, 469] width 212 height 124
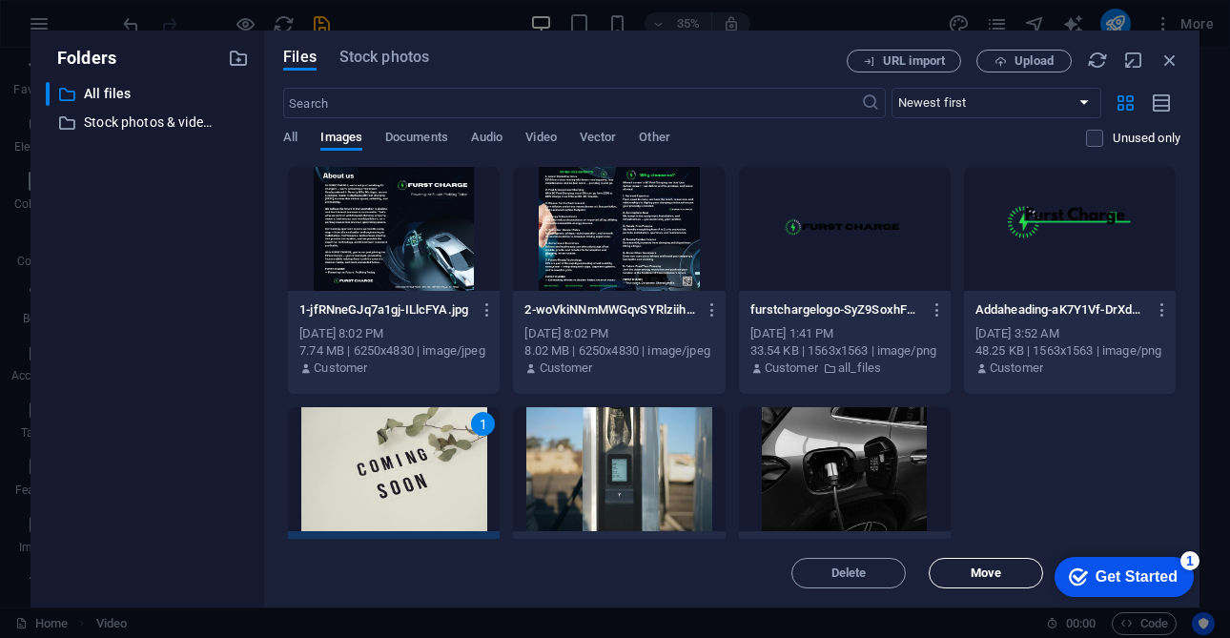
click at [952, 567] on span "Move" at bounding box center [985, 572] width 97 height 11
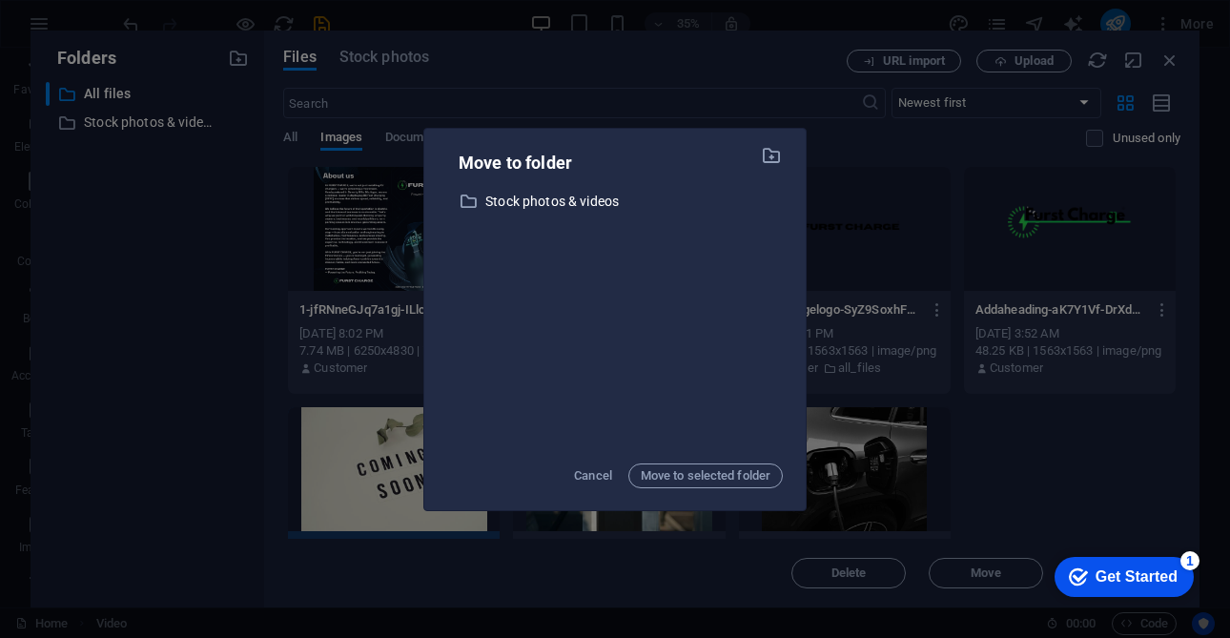
click at [1150, 581] on div "Get Started" at bounding box center [1136, 576] width 82 height 17
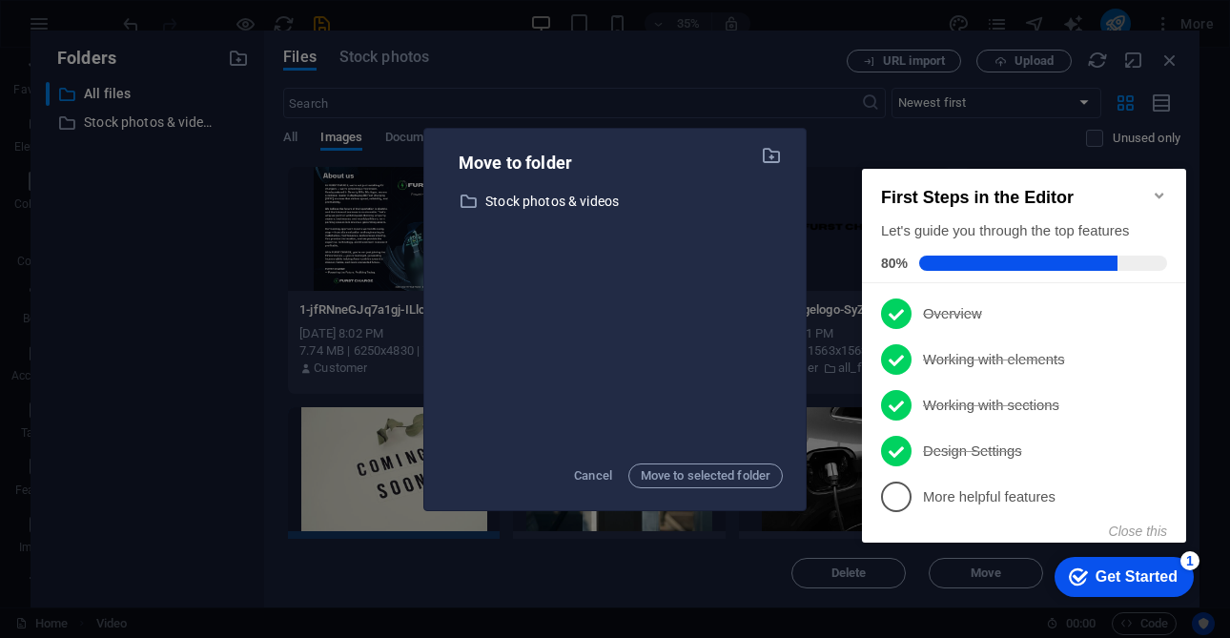
drag, startPoint x: 1165, startPoint y: 496, endPoint x: 1147, endPoint y: 540, distance: 47.4
click at [1147, 540] on div "First Steps in the Editor Let's guide you through the top features 80% 1 Overvi…" at bounding box center [1024, 356] width 324 height 374
click at [1150, 535] on button "Close this" at bounding box center [1138, 530] width 58 height 15
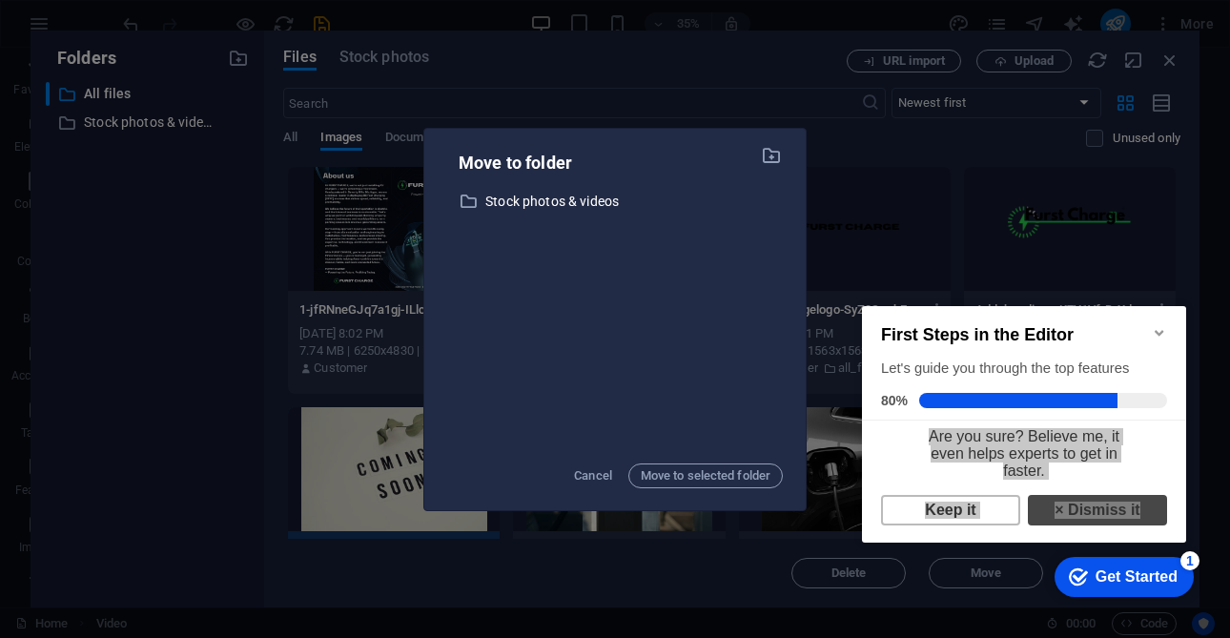
click at [1140, 525] on link "× Dismiss it" at bounding box center [1097, 510] width 139 height 31
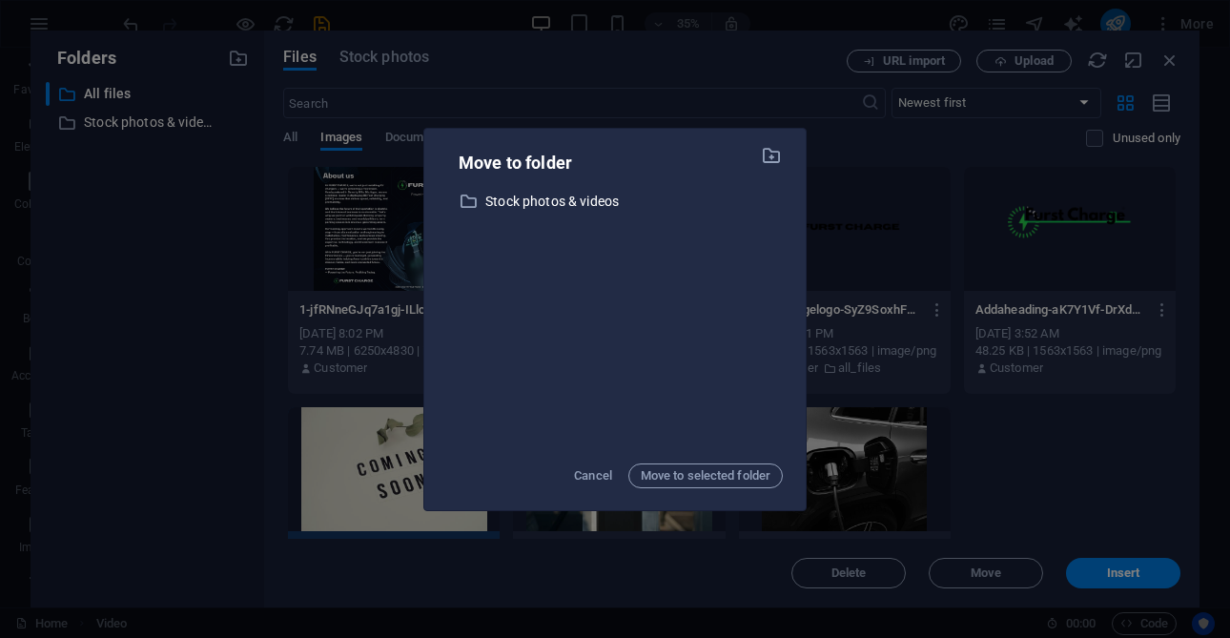
click at [1145, 583] on div "Move to folder ​ Stock photos & videos Stock photos & videos Cancel Move to sel…" at bounding box center [615, 319] width 1230 height 638
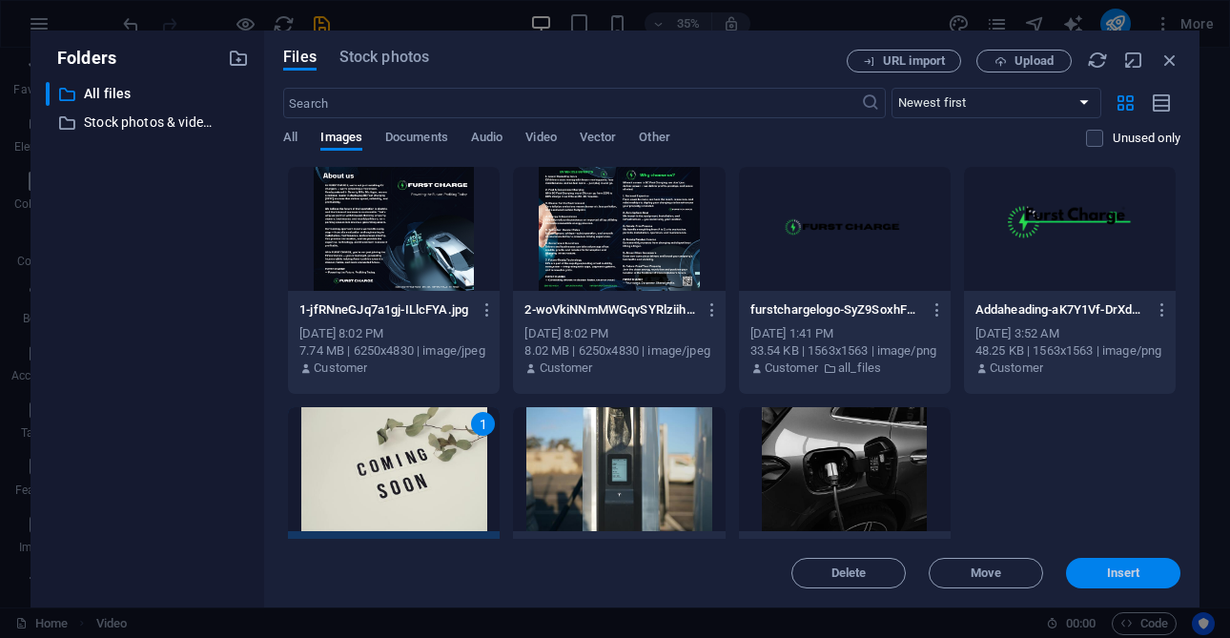
click at [1146, 584] on button "Insert" at bounding box center [1123, 573] width 114 height 31
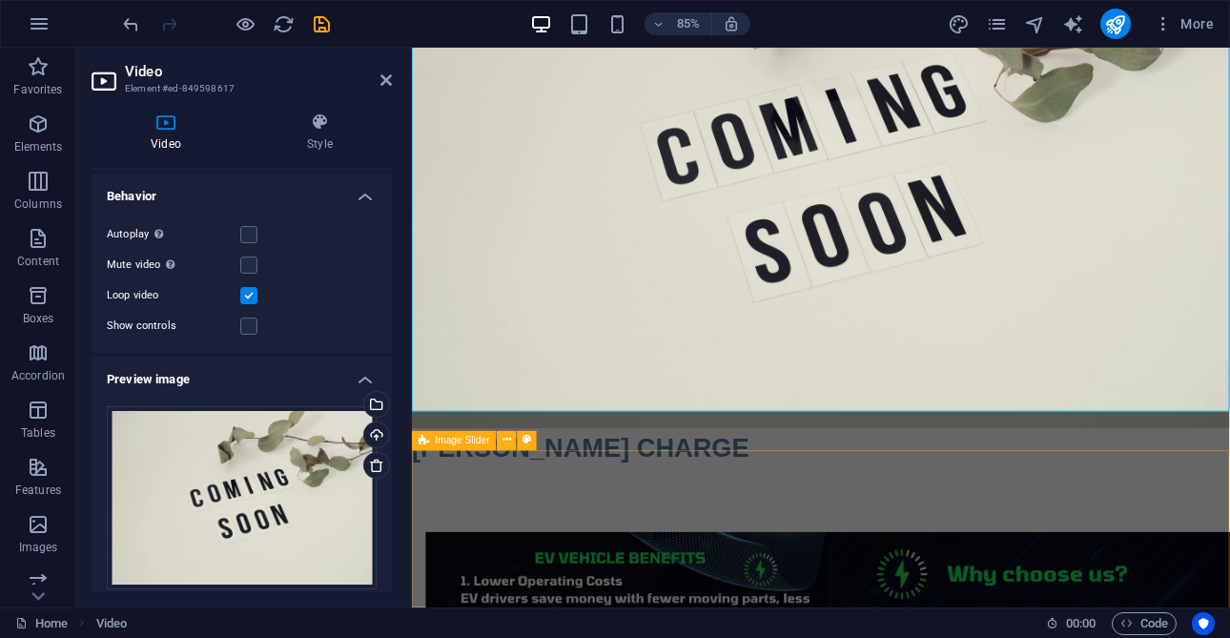
scroll to position [190, 0]
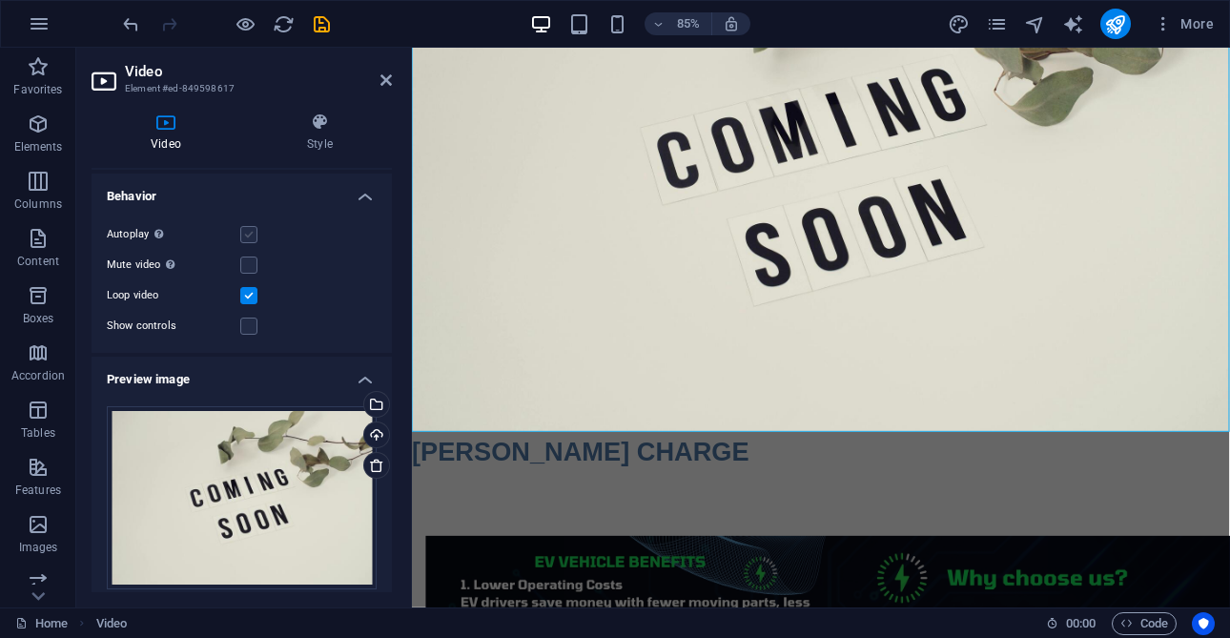
click at [254, 238] on label at bounding box center [248, 234] width 17 height 17
click at [0, 0] on input "Autoplay Autoplay is only available if muted is checked" at bounding box center [0, 0] width 0 height 0
click at [251, 324] on label at bounding box center [248, 325] width 17 height 17
click at [0, 0] on input "Show controls" at bounding box center [0, 0] width 0 height 0
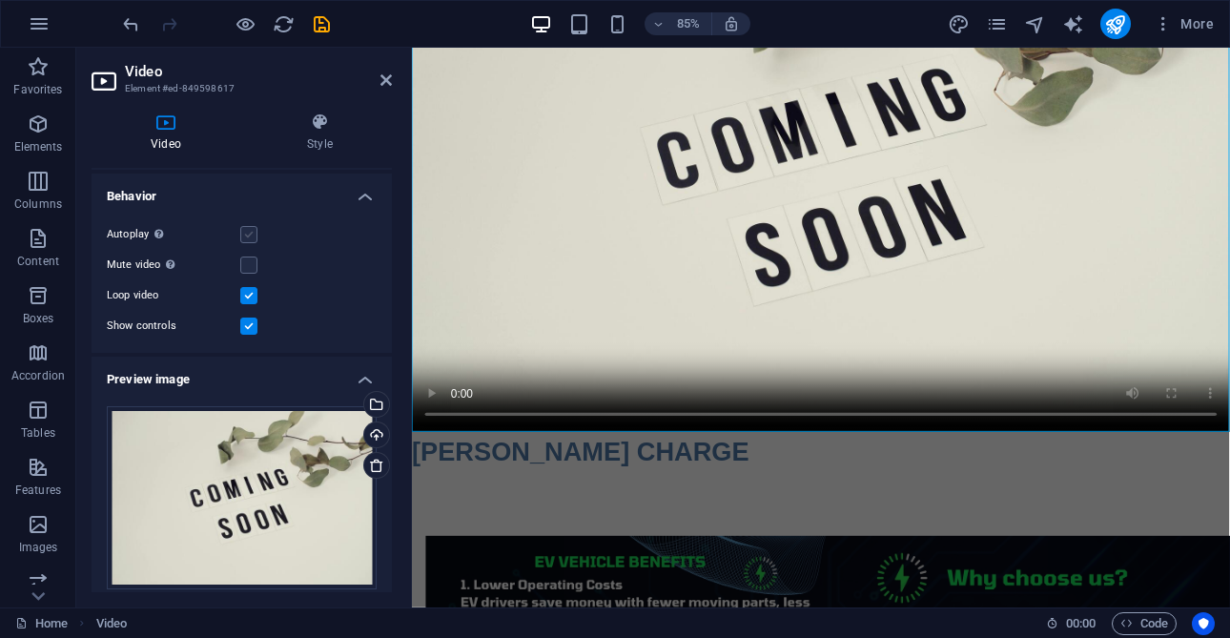
click at [254, 236] on label at bounding box center [248, 234] width 17 height 17
click at [0, 0] on input "Autoplay Autoplay is only available if muted is checked" at bounding box center [0, 0] width 0 height 0
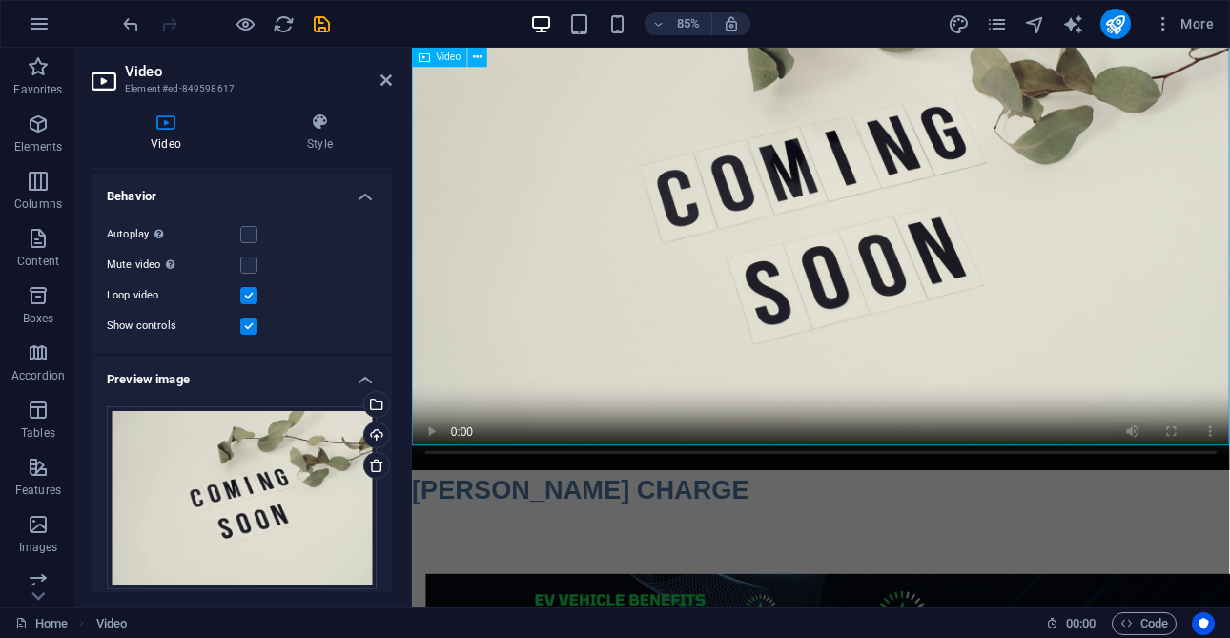
scroll to position [0, 0]
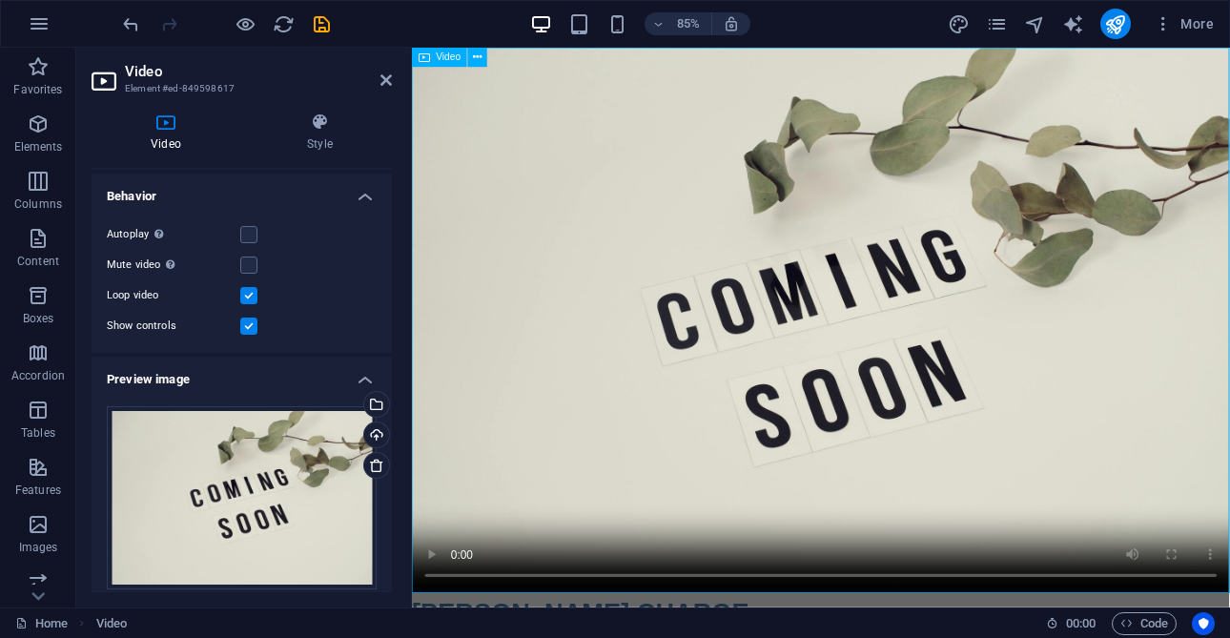
click at [437, 637] on figure at bounding box center [893, 369] width 962 height 642
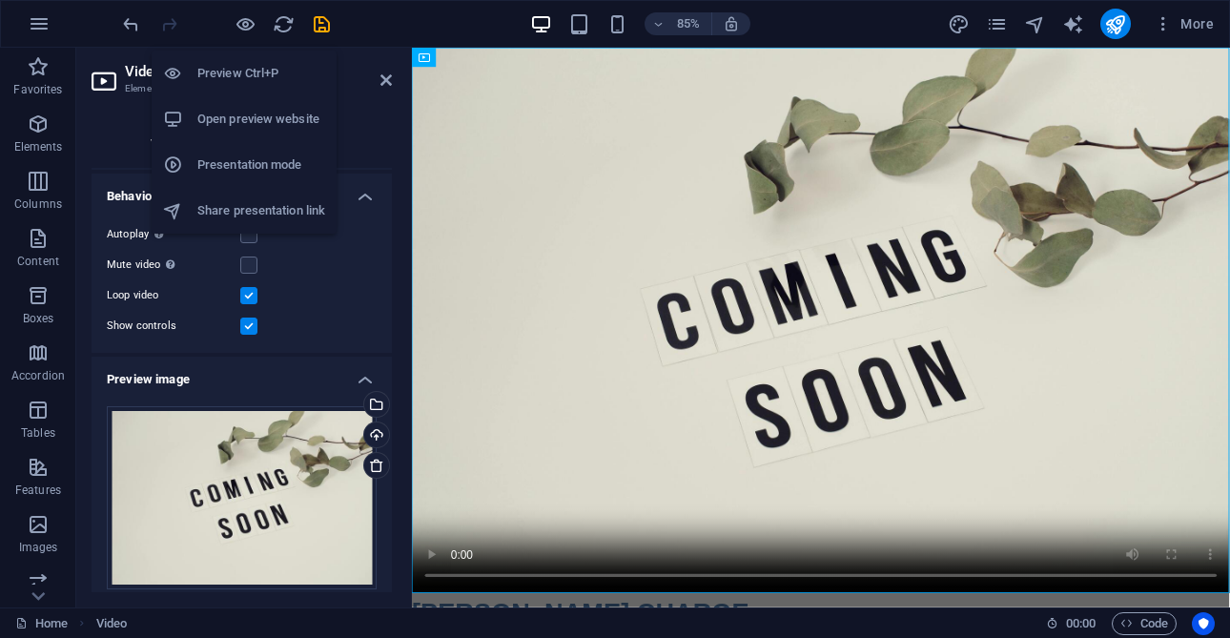
click at [253, 71] on h6 "Preview Ctrl+P" at bounding box center [261, 73] width 128 height 23
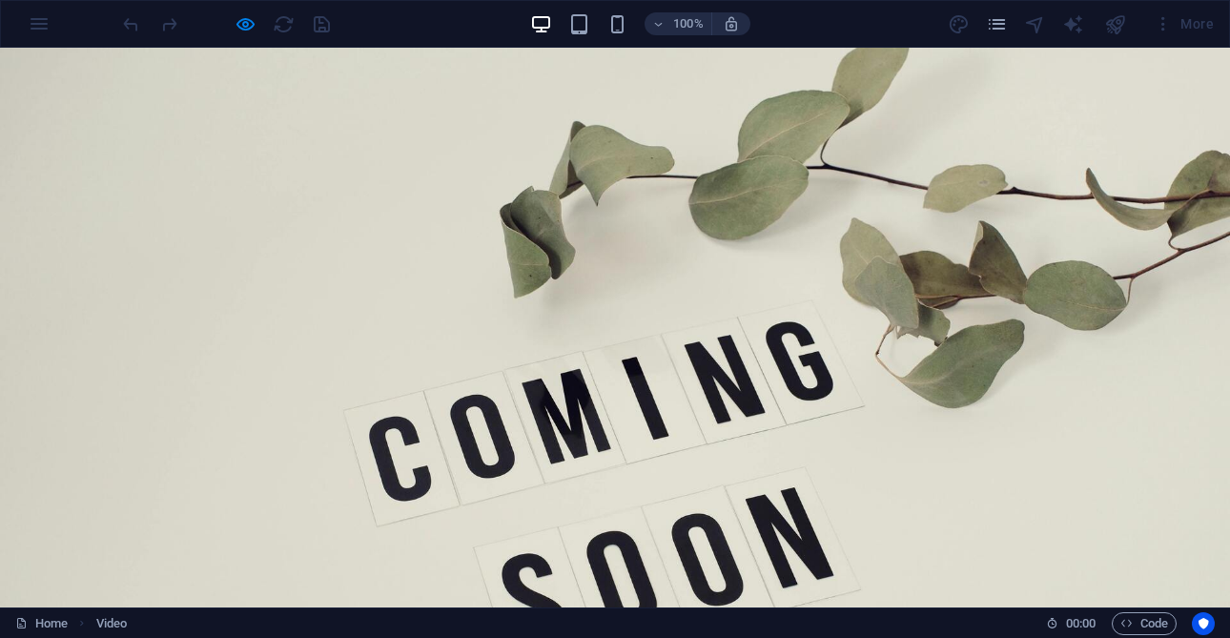
click at [224, 528] on video at bounding box center [615, 458] width 1230 height 820
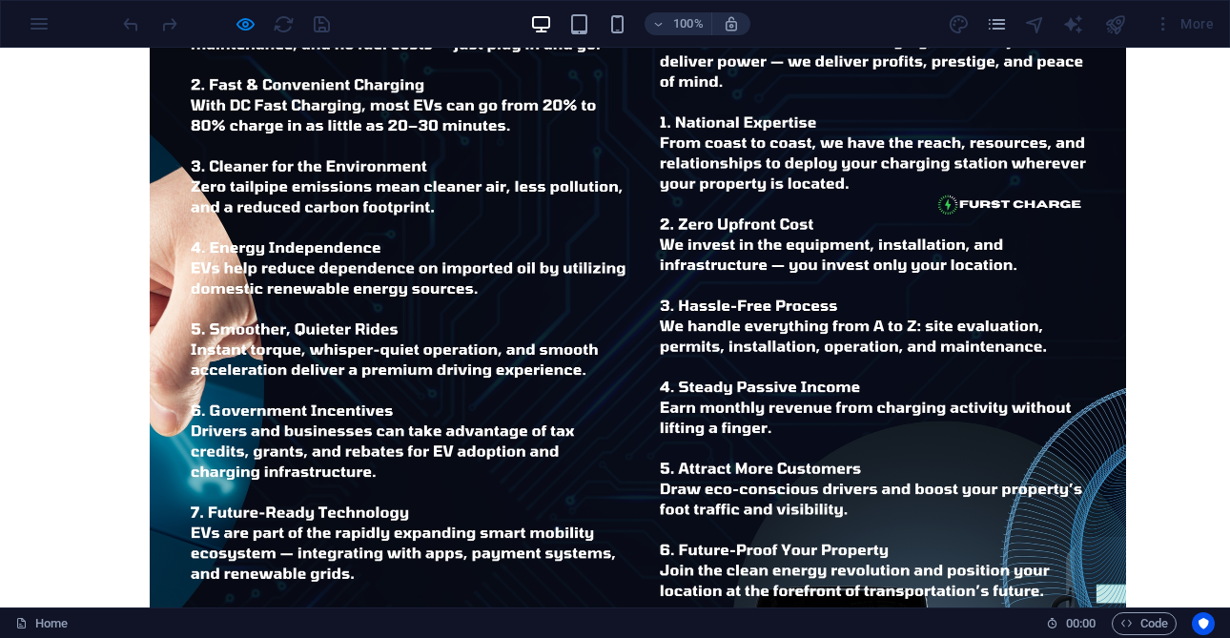
scroll to position [1193, 0]
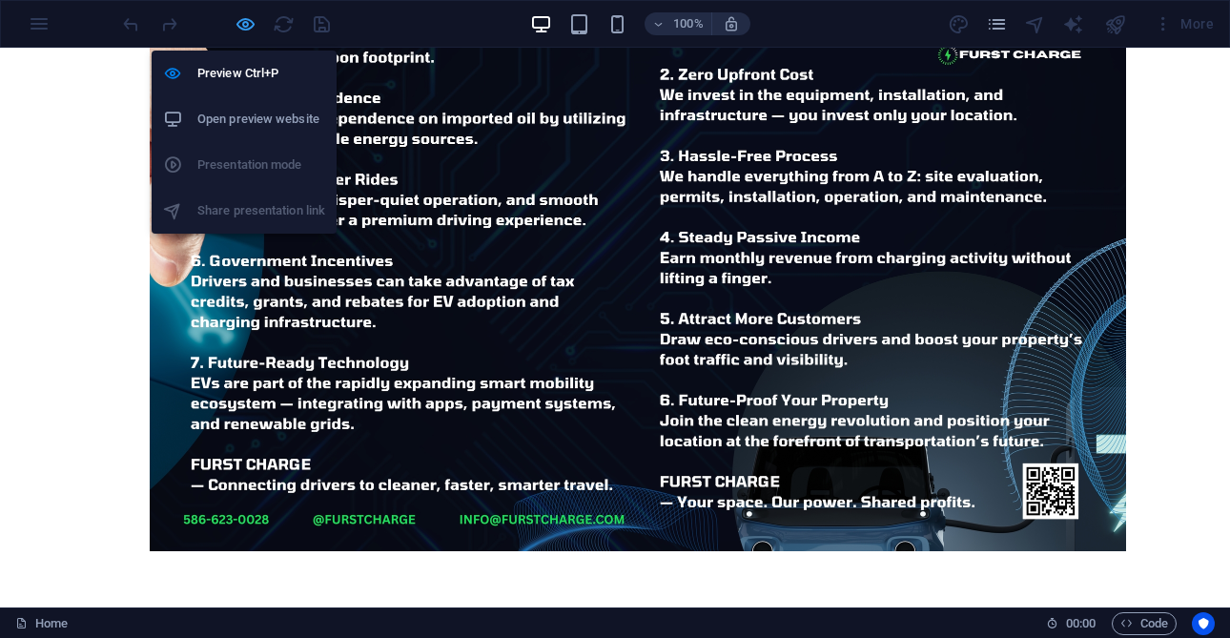
click at [244, 27] on icon "button" at bounding box center [245, 24] width 22 height 22
select select "%"
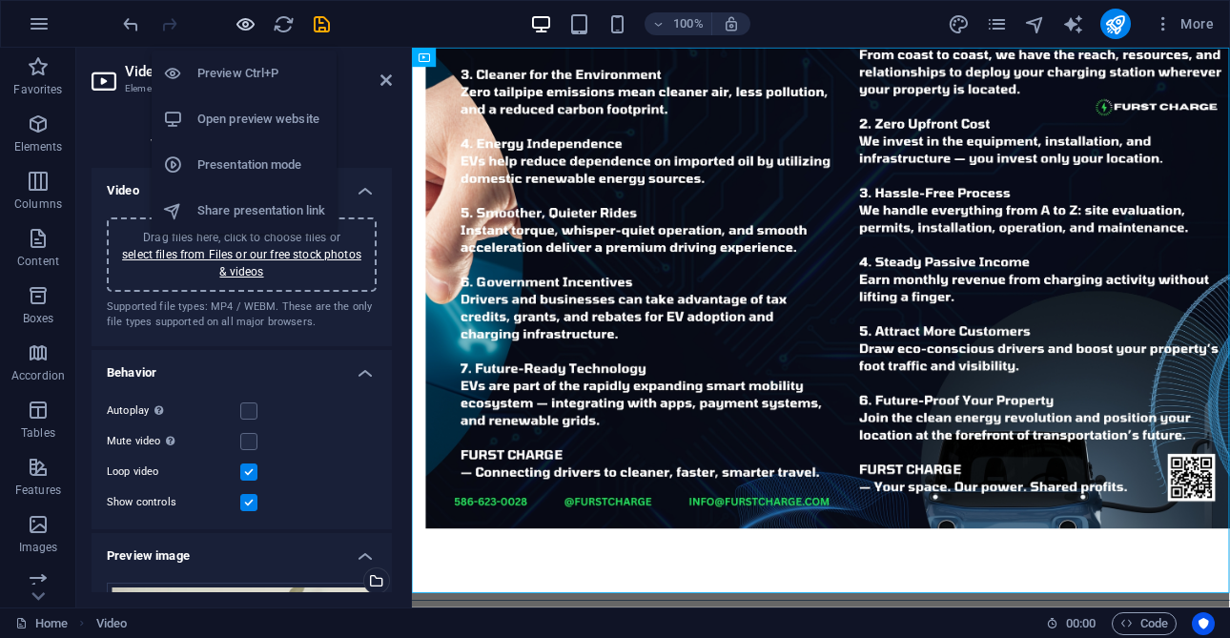
scroll to position [0, 0]
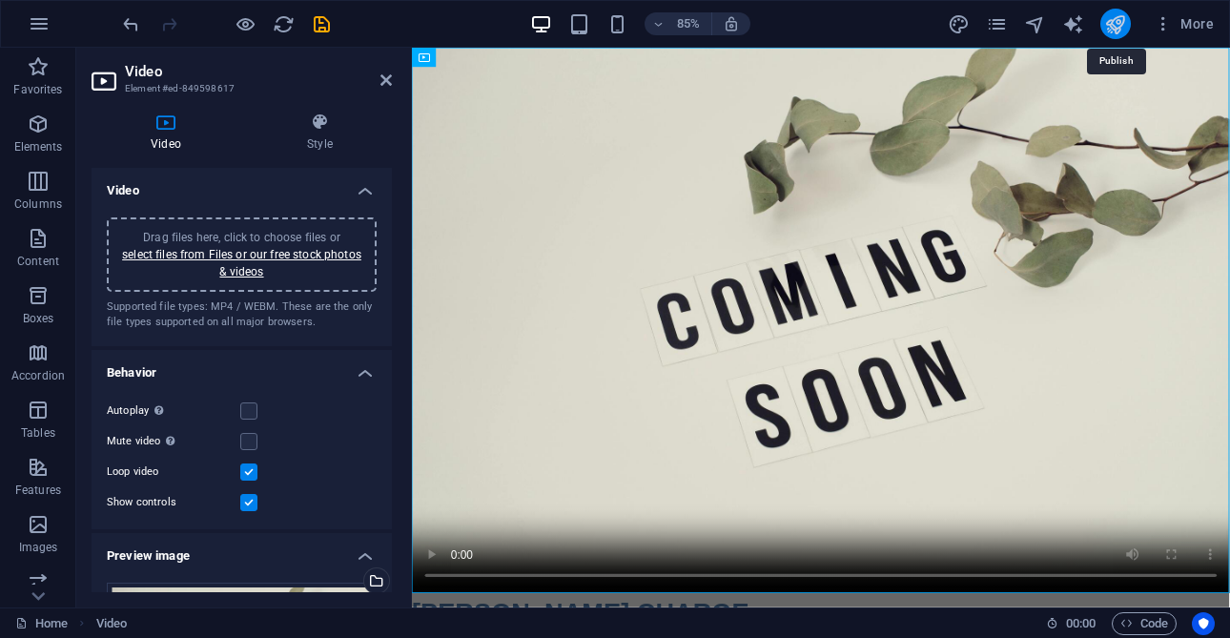
click at [1111, 33] on icon "publish" at bounding box center [1115, 24] width 22 height 22
select select "%"
click at [1125, 29] on icon "publish" at bounding box center [1115, 24] width 22 height 22
select select "%"
